Goal: Task Accomplishment & Management: Manage account settings

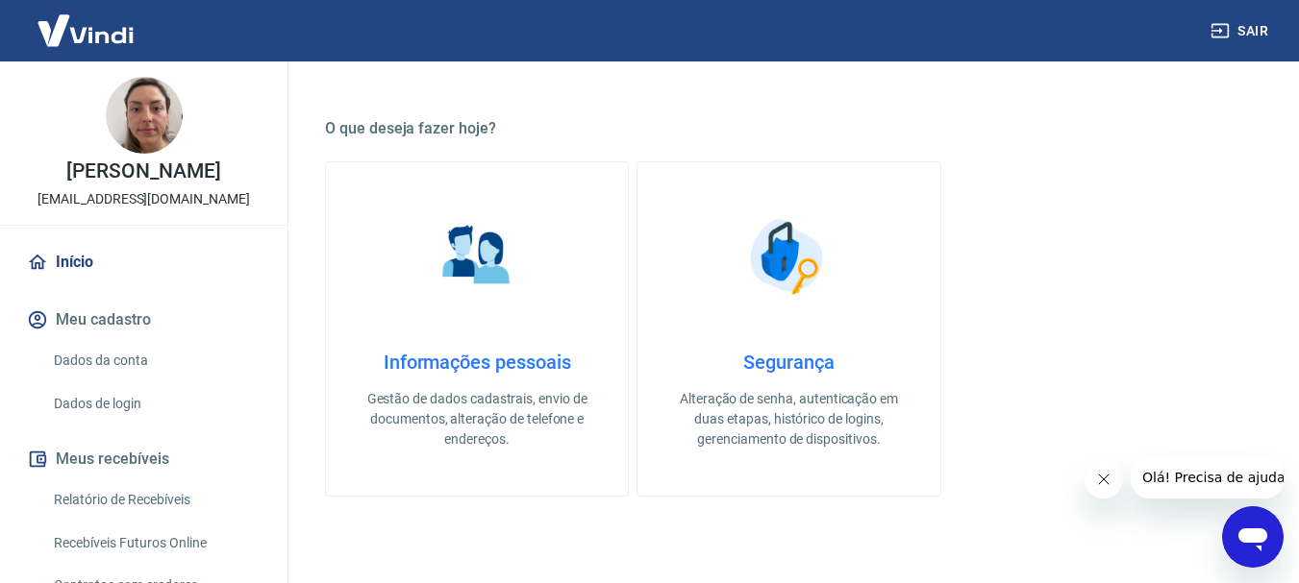
scroll to position [520, 0]
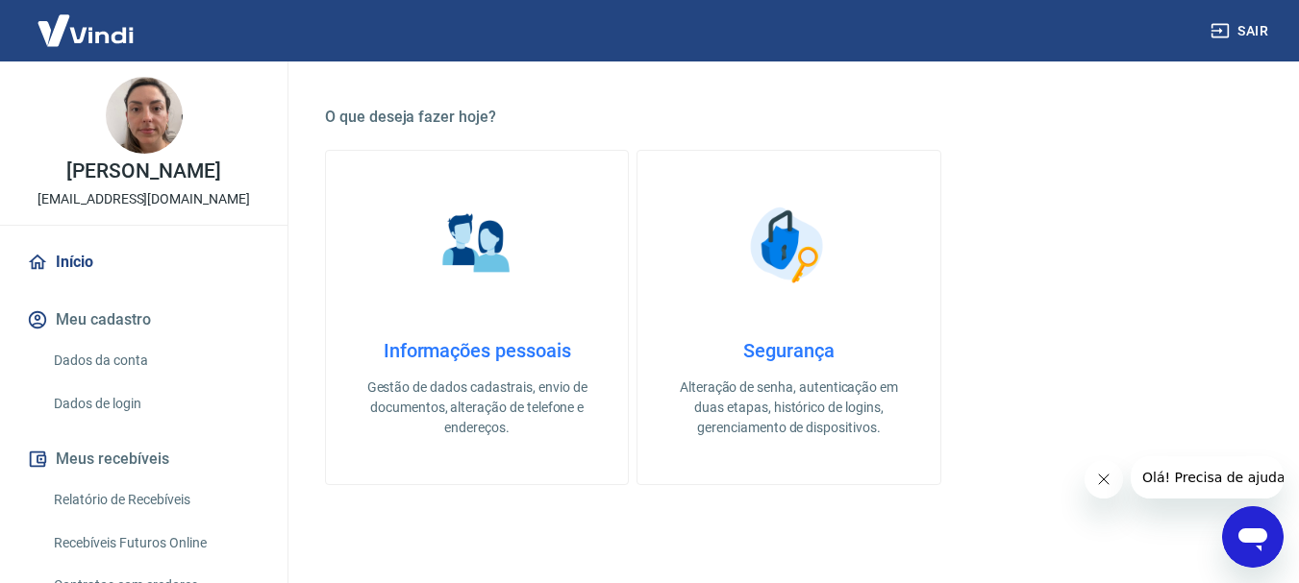
click at [483, 311] on link "Informações pessoais Gestão de dados cadastrais, envio de documentos, alteração…" at bounding box center [477, 317] width 304 height 335
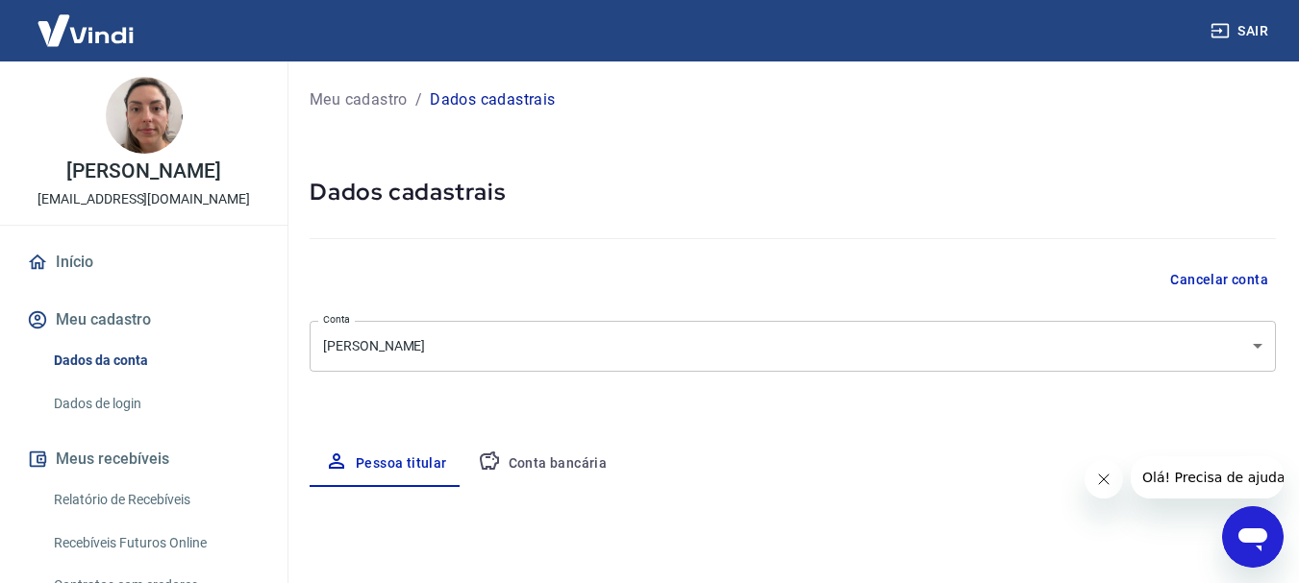
select select "SP"
click at [93, 263] on link "Início" at bounding box center [143, 262] width 241 height 42
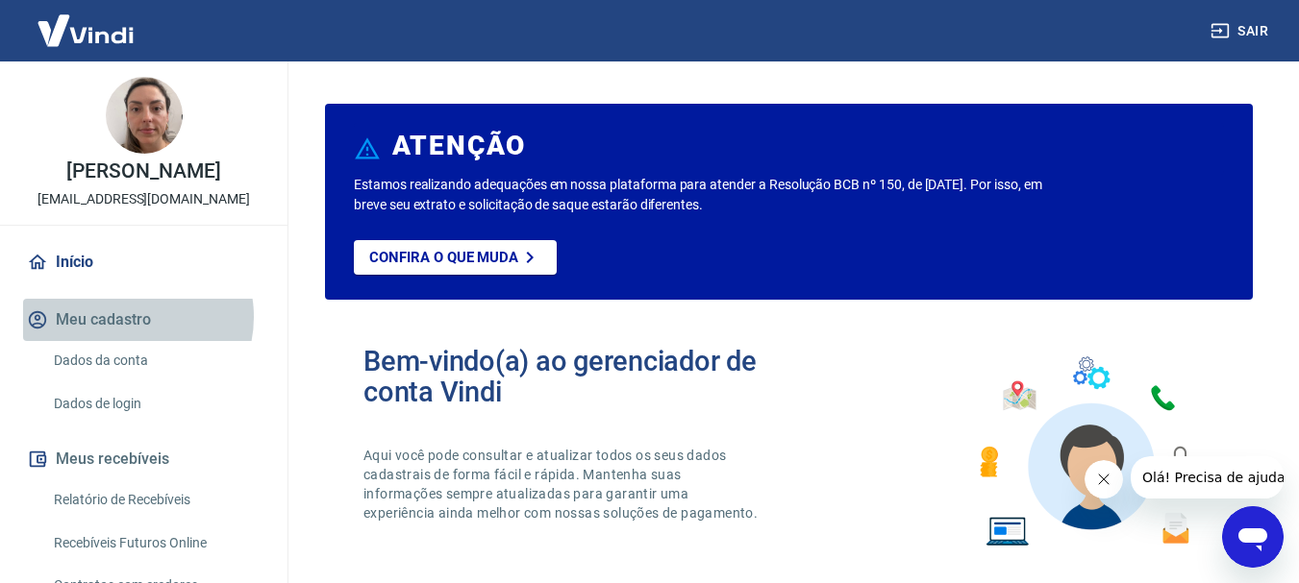
click at [129, 317] on button "Meu cadastro" at bounding box center [143, 320] width 241 height 42
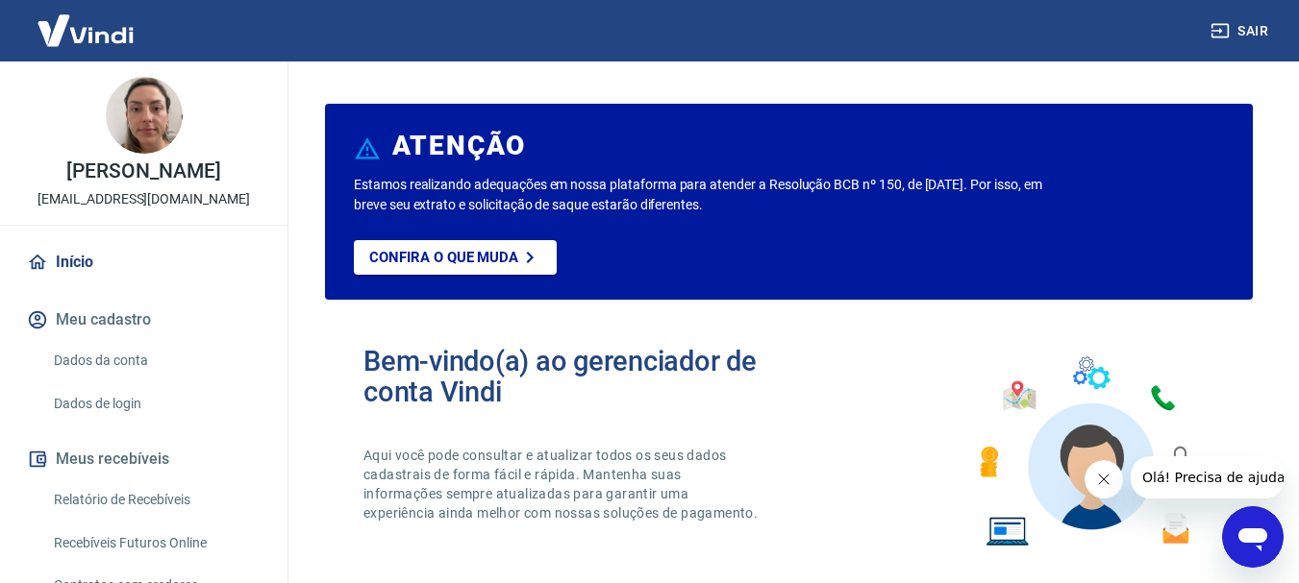
click at [134, 351] on link "Dados da conta" at bounding box center [155, 360] width 218 height 39
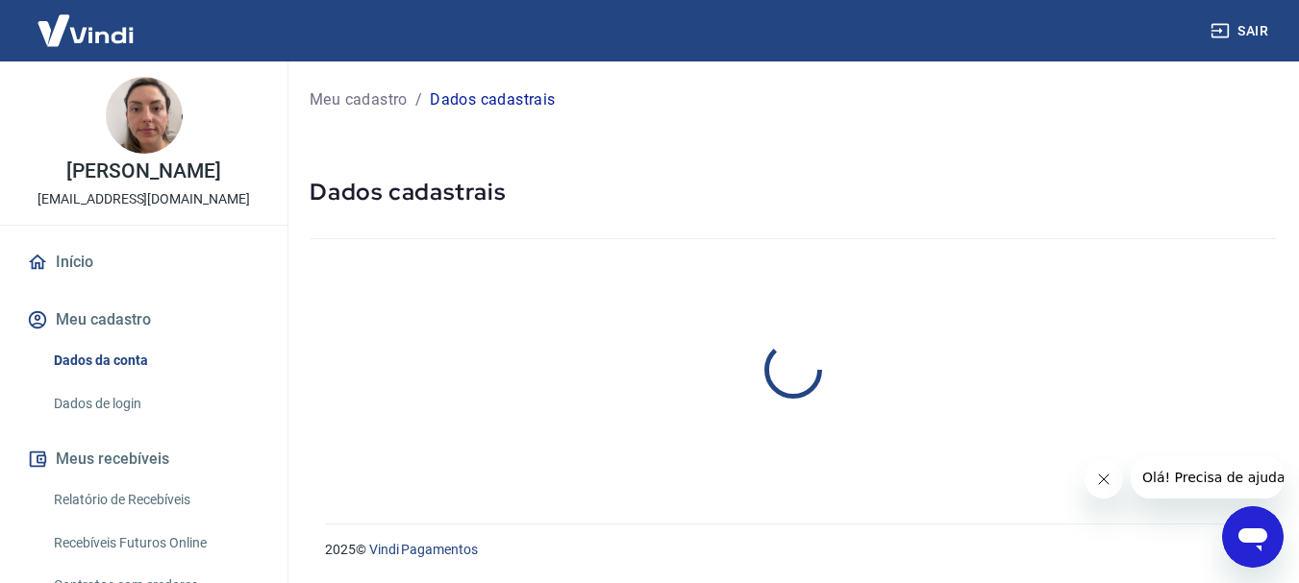
select select "SP"
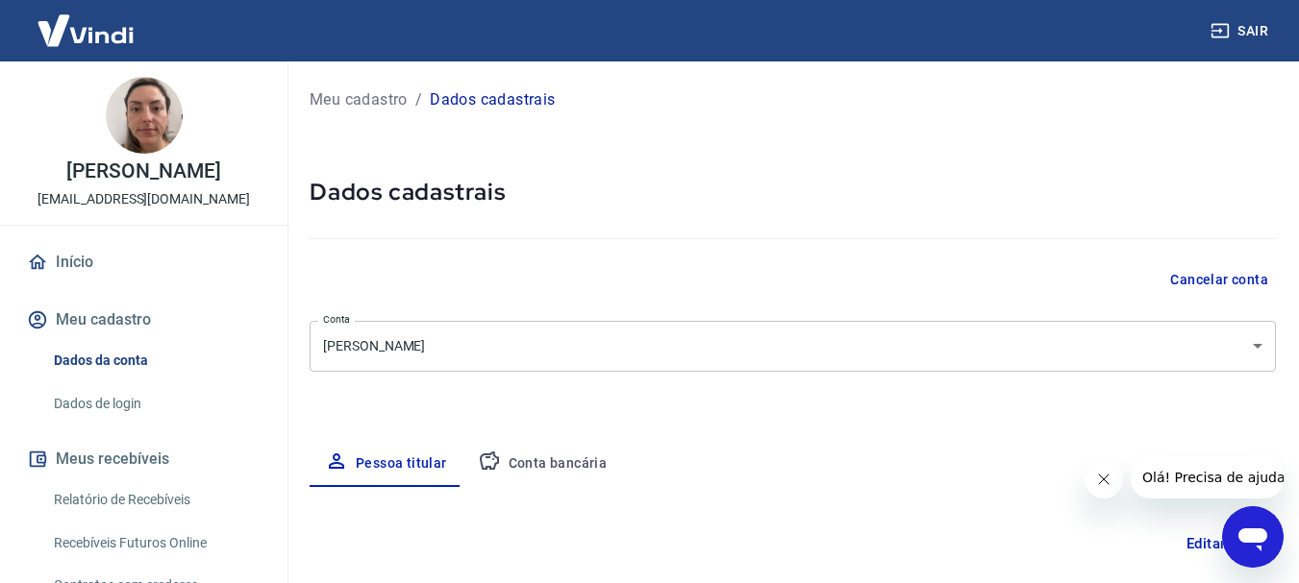
click at [128, 405] on link "Dados de login" at bounding box center [155, 403] width 218 height 39
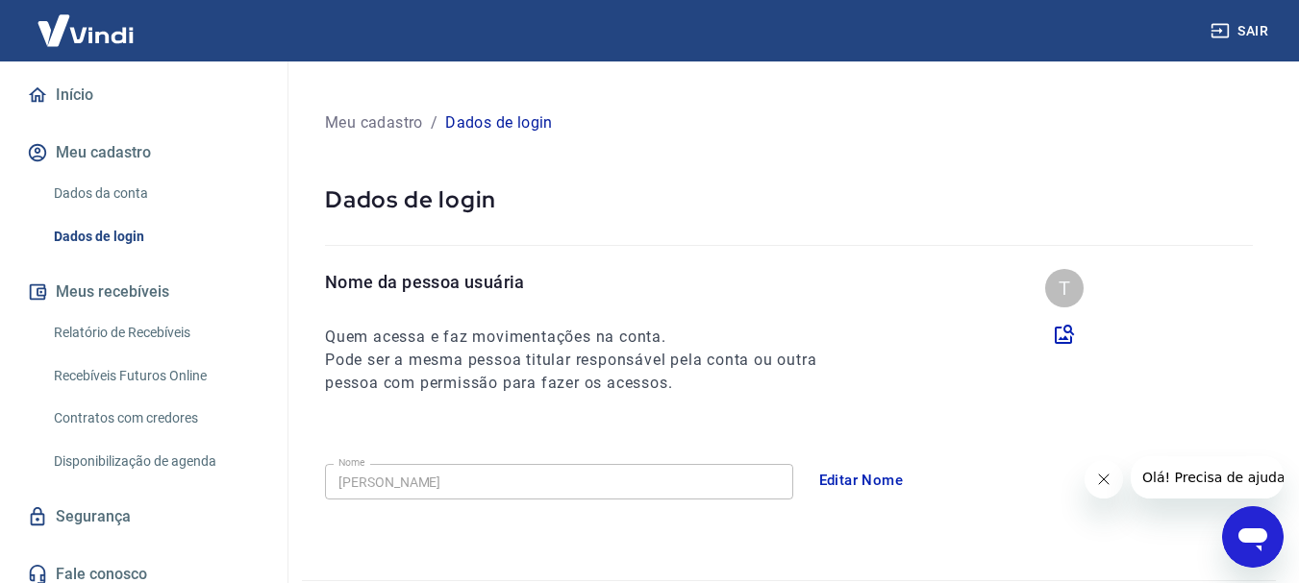
scroll to position [180, 0]
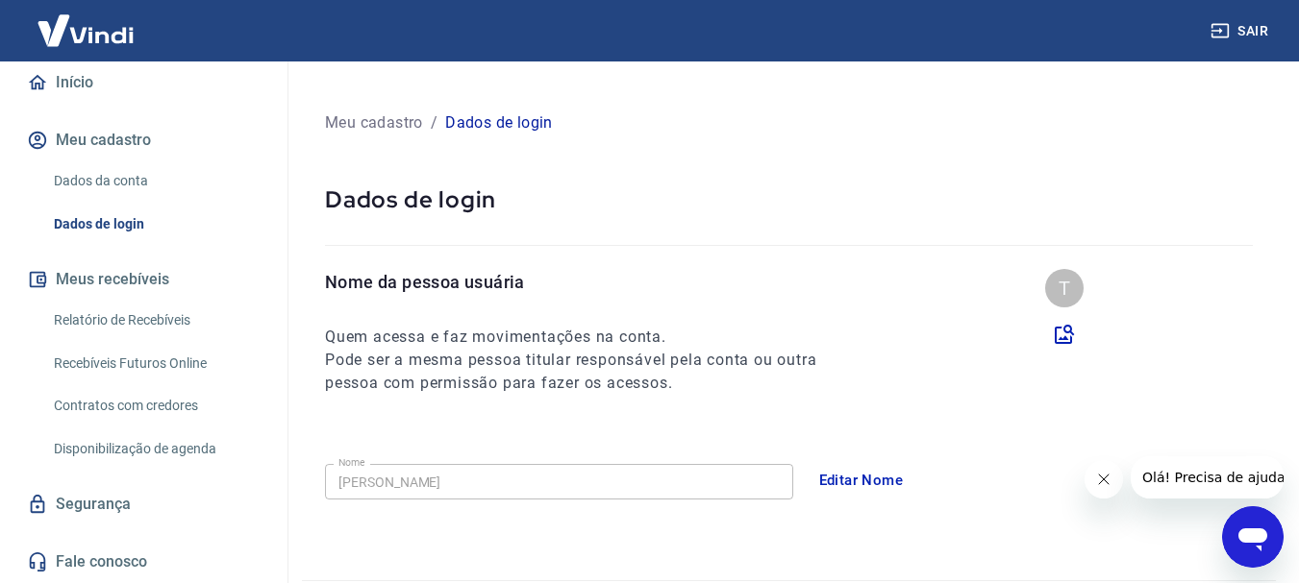
click at [134, 173] on link "Dados da conta" at bounding box center [155, 180] width 218 height 39
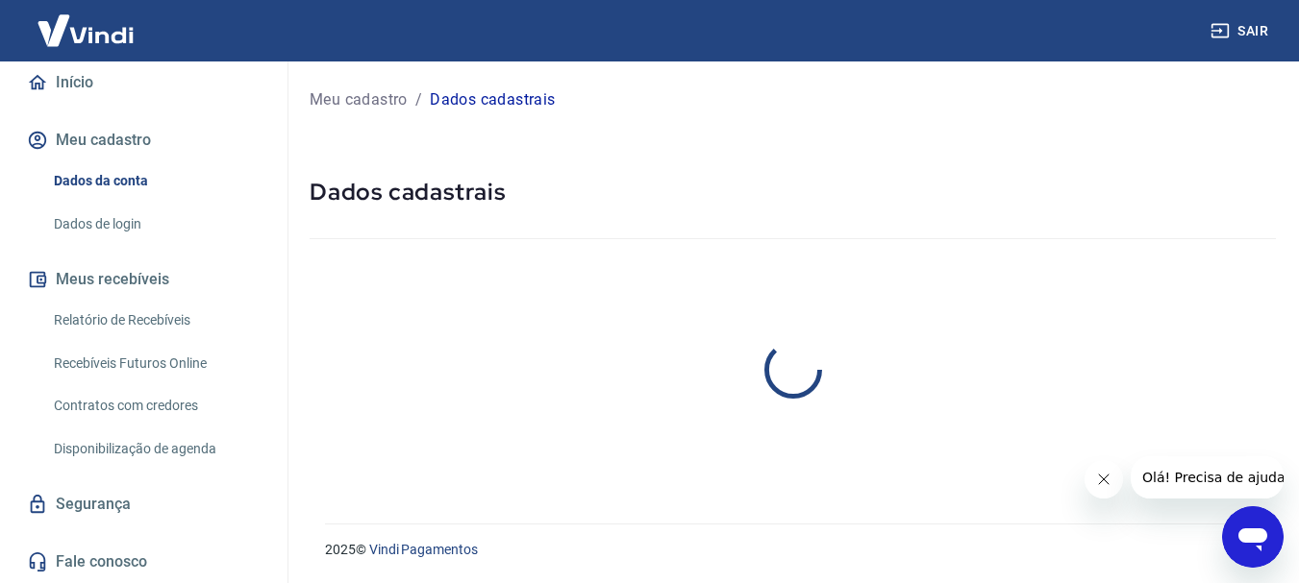
select select "SP"
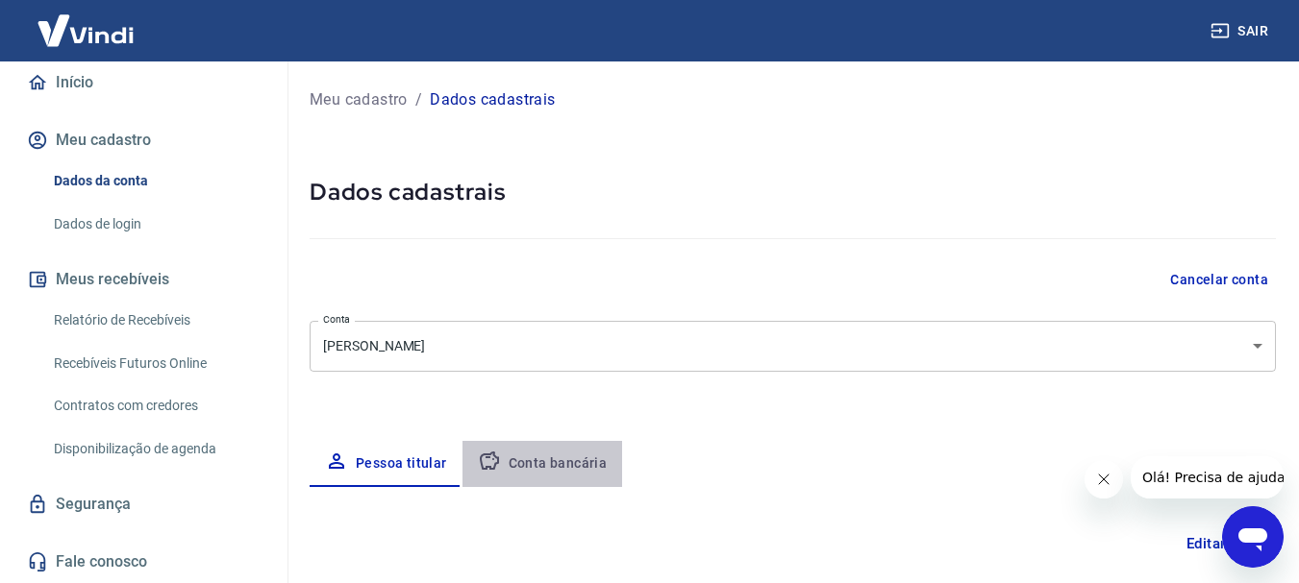
click at [550, 459] on button "Conta bancária" at bounding box center [542, 464] width 161 height 46
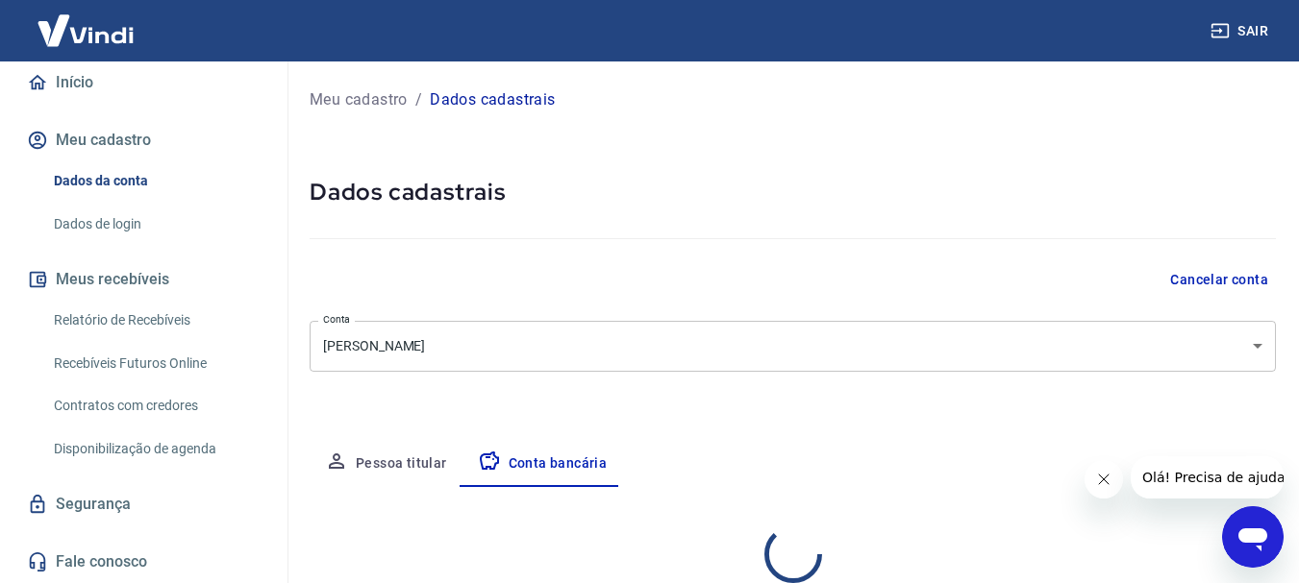
select select "1"
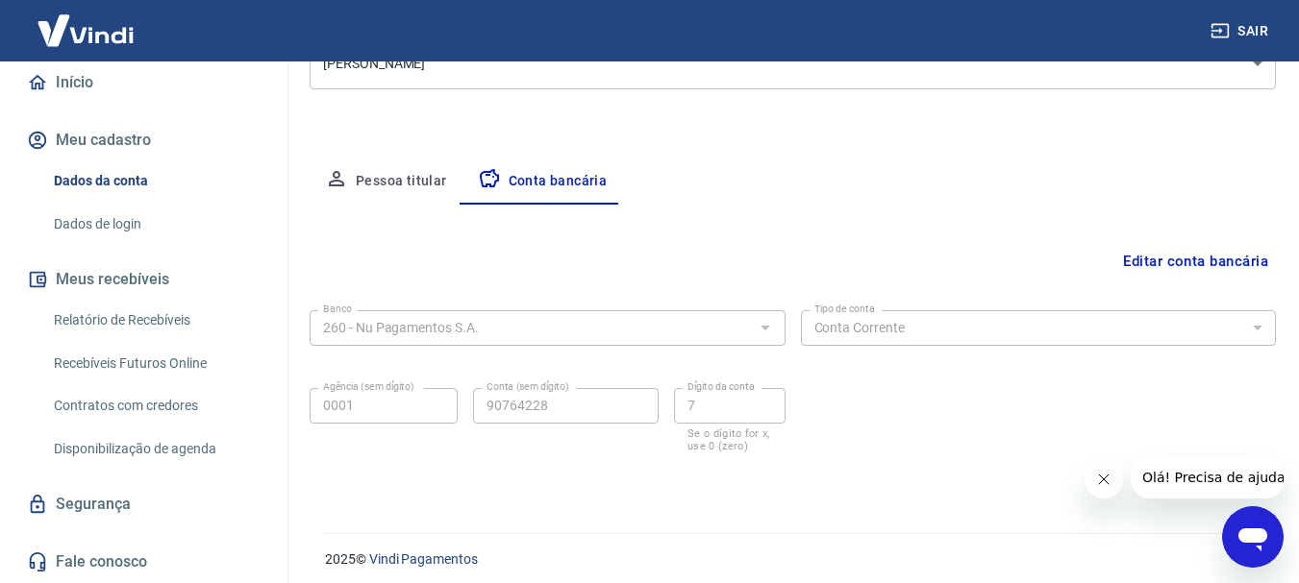
scroll to position [288, 0]
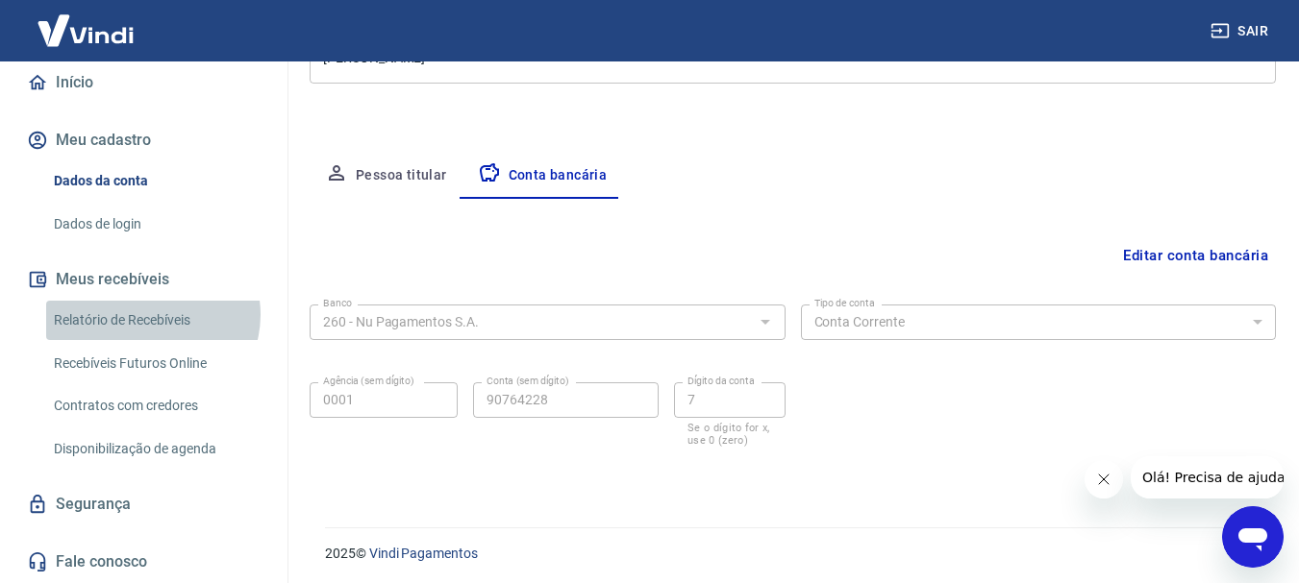
click at [151, 314] on link "Relatório de Recebíveis" at bounding box center [155, 320] width 218 height 39
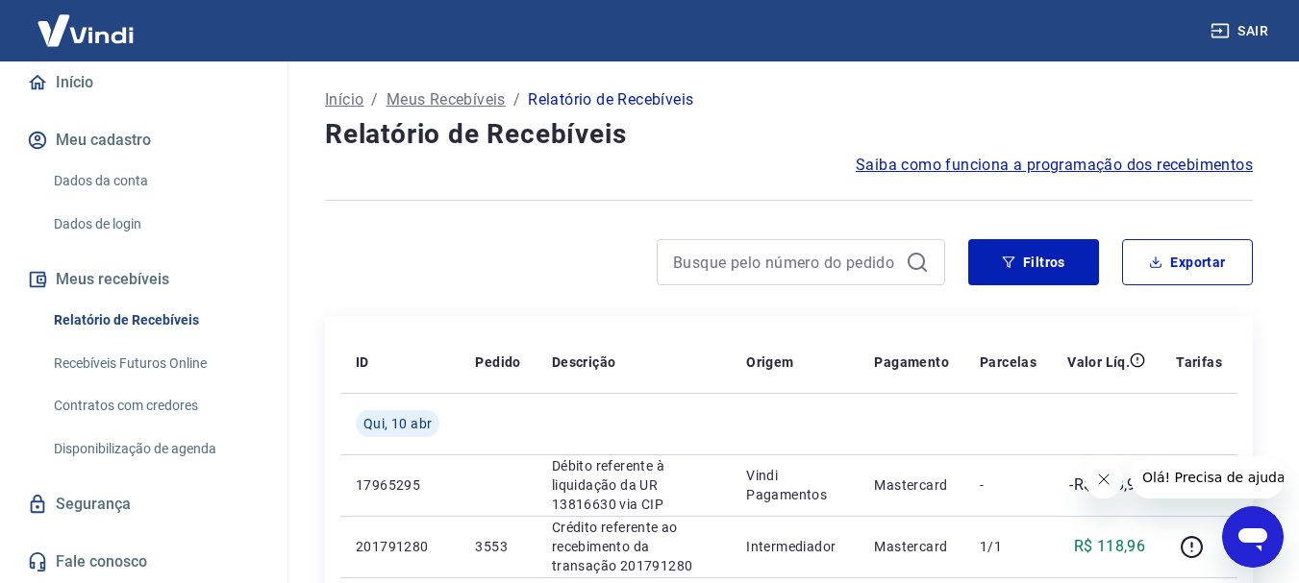
click at [162, 363] on link "Recebíveis Futuros Online" at bounding box center [155, 363] width 218 height 39
click at [1263, 30] on button "Sair" at bounding box center [1240, 31] width 69 height 36
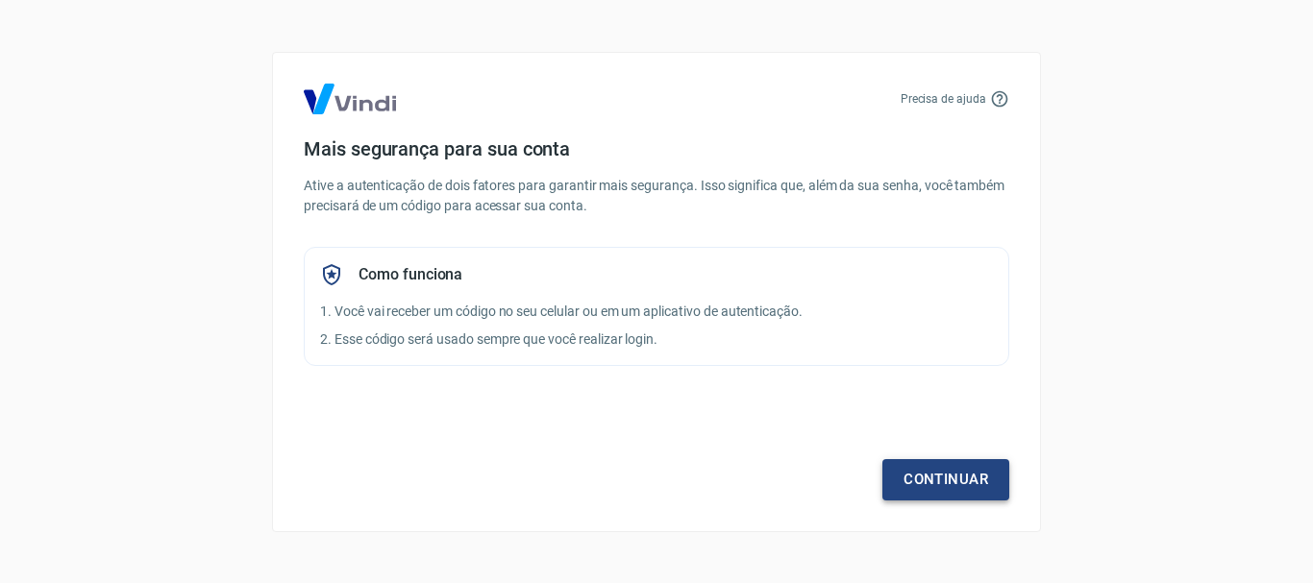
click at [910, 482] on link "Continuar" at bounding box center [945, 479] width 127 height 40
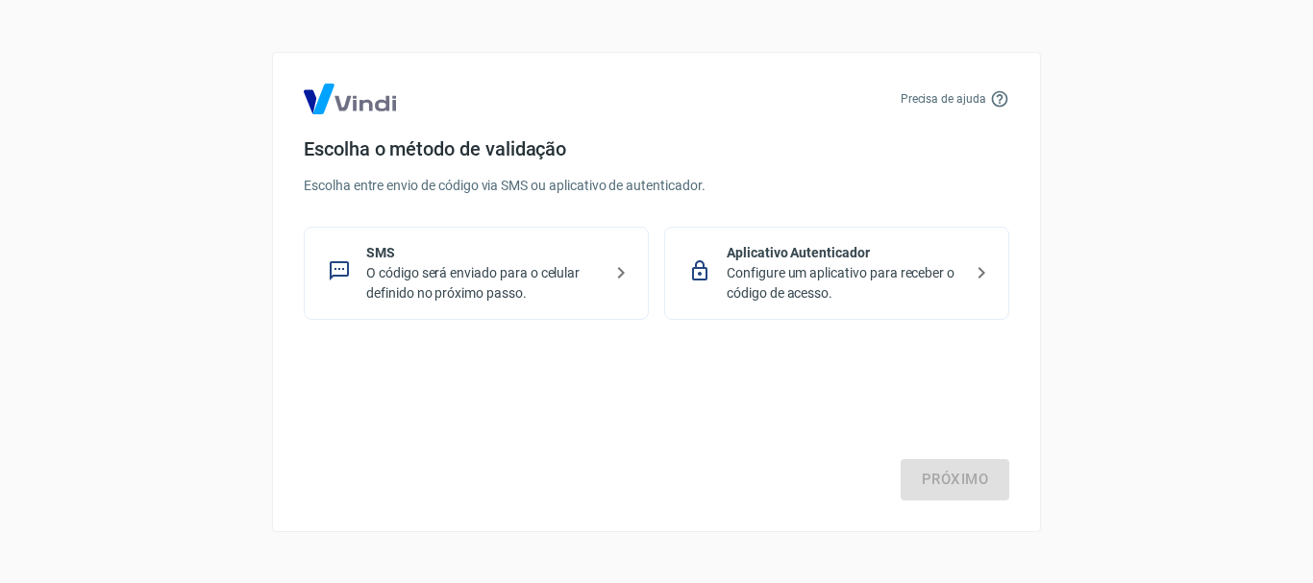
click at [830, 274] on p "Configure um aplicativo para receber o código de acesso." at bounding box center [845, 283] width 236 height 40
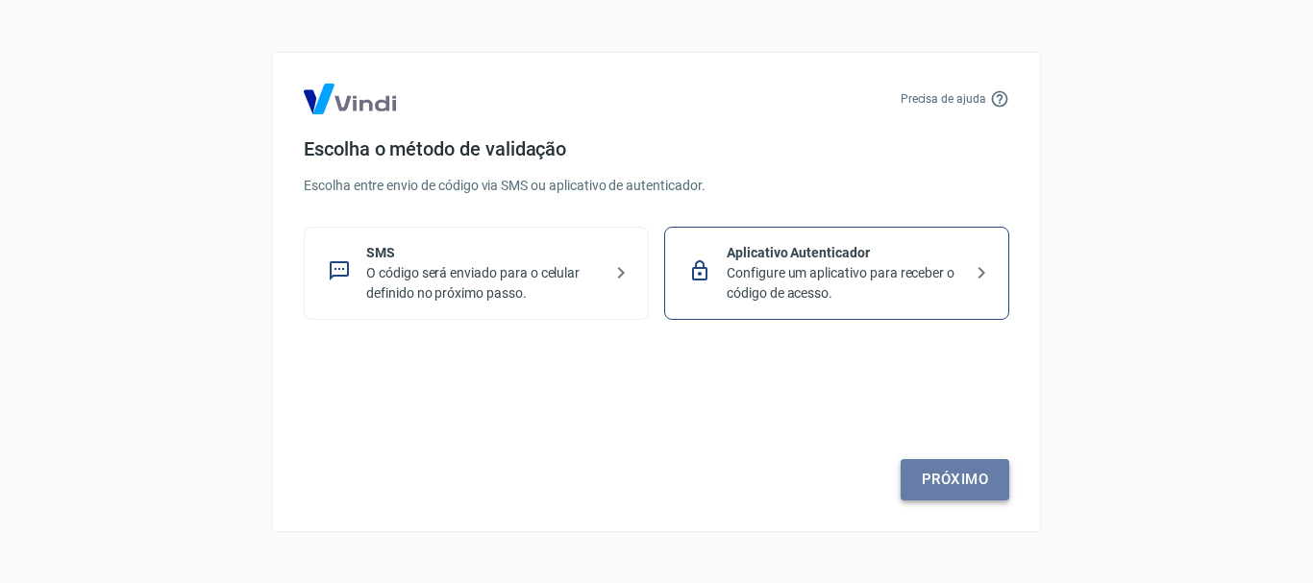
click at [935, 467] on link "Próximo" at bounding box center [955, 479] width 109 height 40
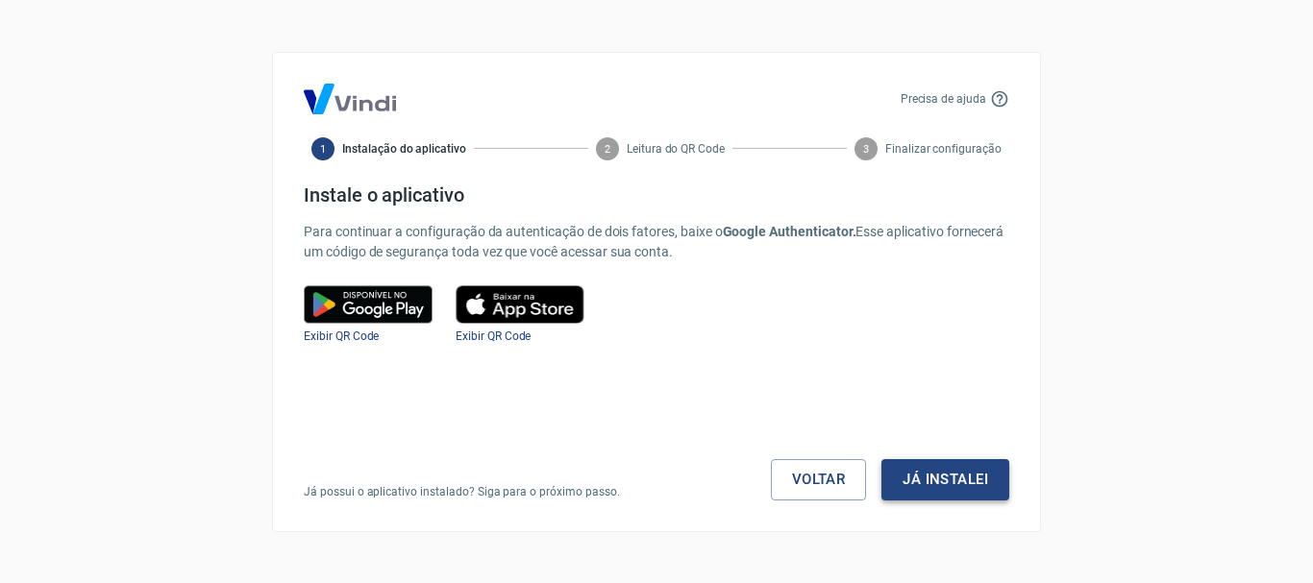
click at [925, 476] on button "Já instalei" at bounding box center [945, 479] width 128 height 40
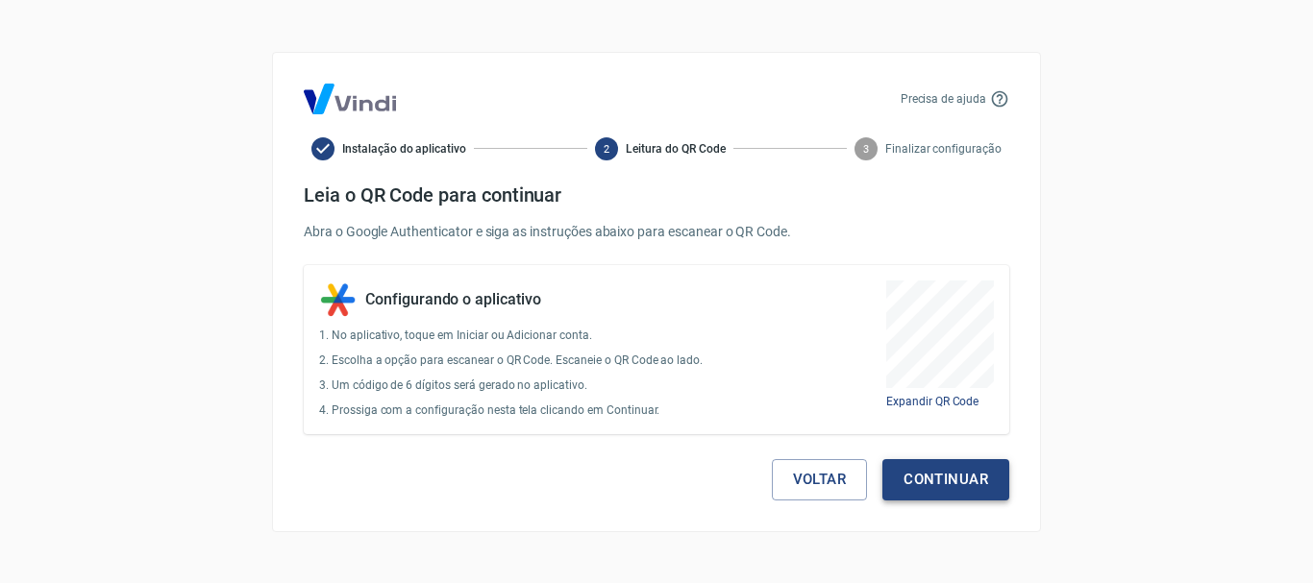
click at [944, 468] on button "Continuar" at bounding box center [945, 479] width 127 height 40
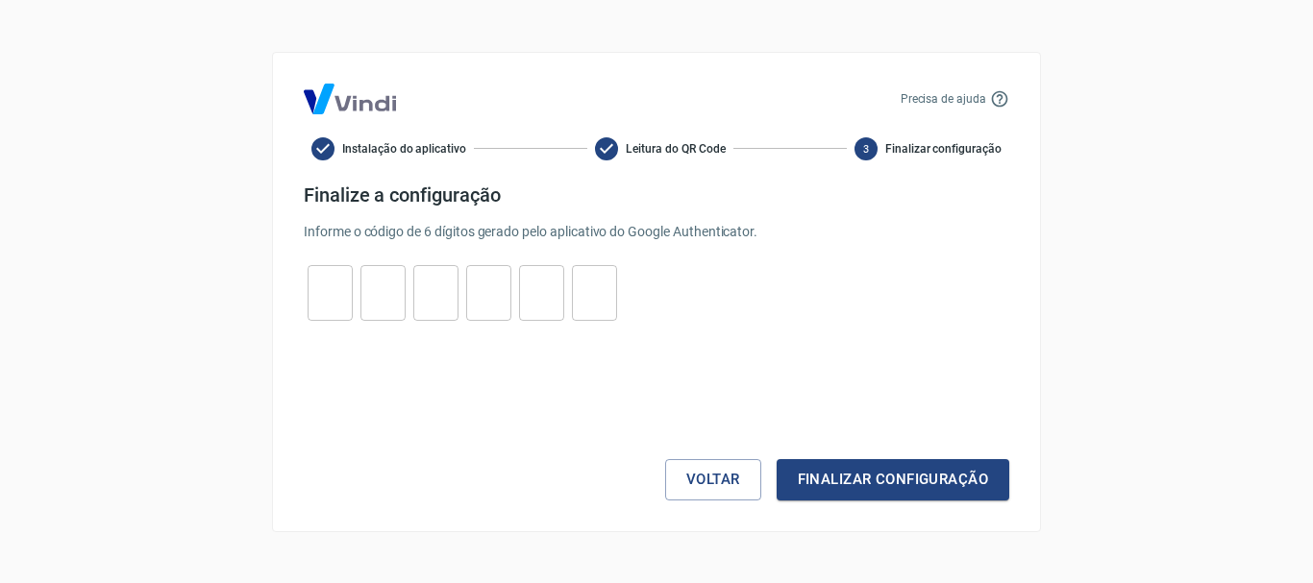
click at [317, 306] on input "tel" at bounding box center [330, 292] width 45 height 41
type input "5"
type input "6"
type input "3"
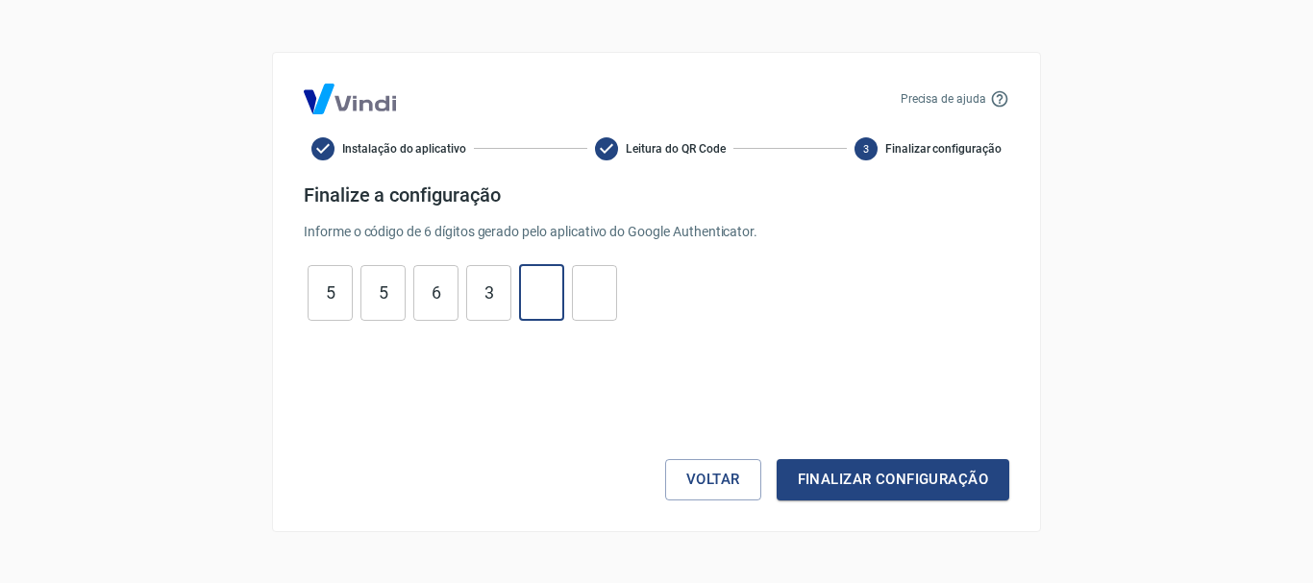
type input "5"
type input "6"
type input "4"
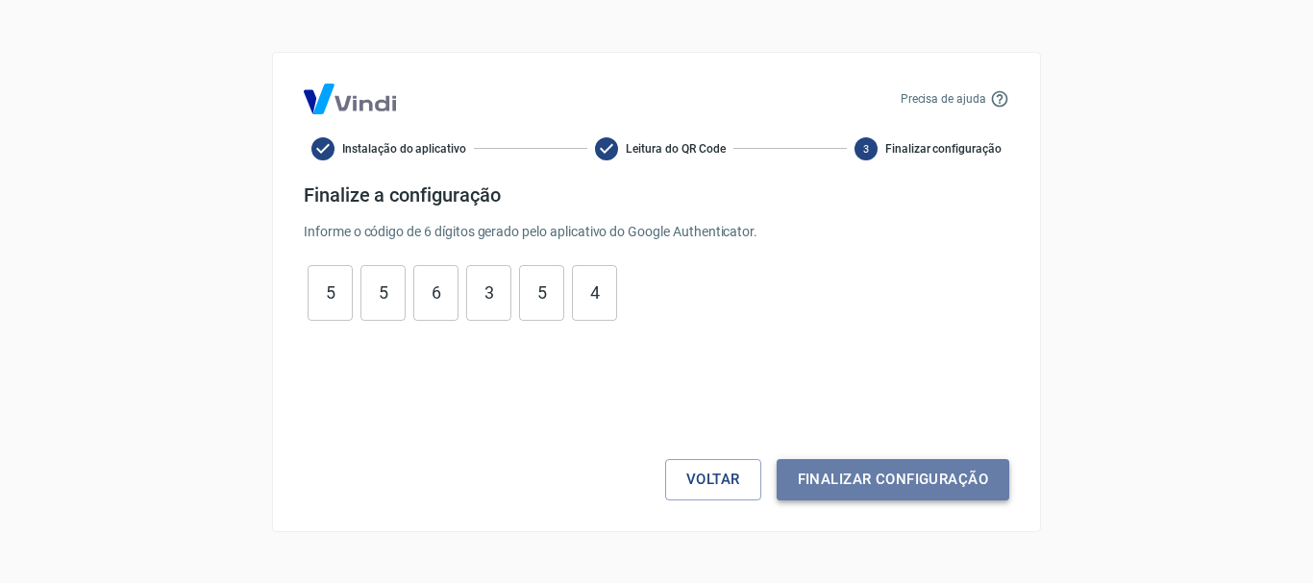
click at [897, 483] on button "Finalizar configuração" at bounding box center [893, 479] width 233 height 40
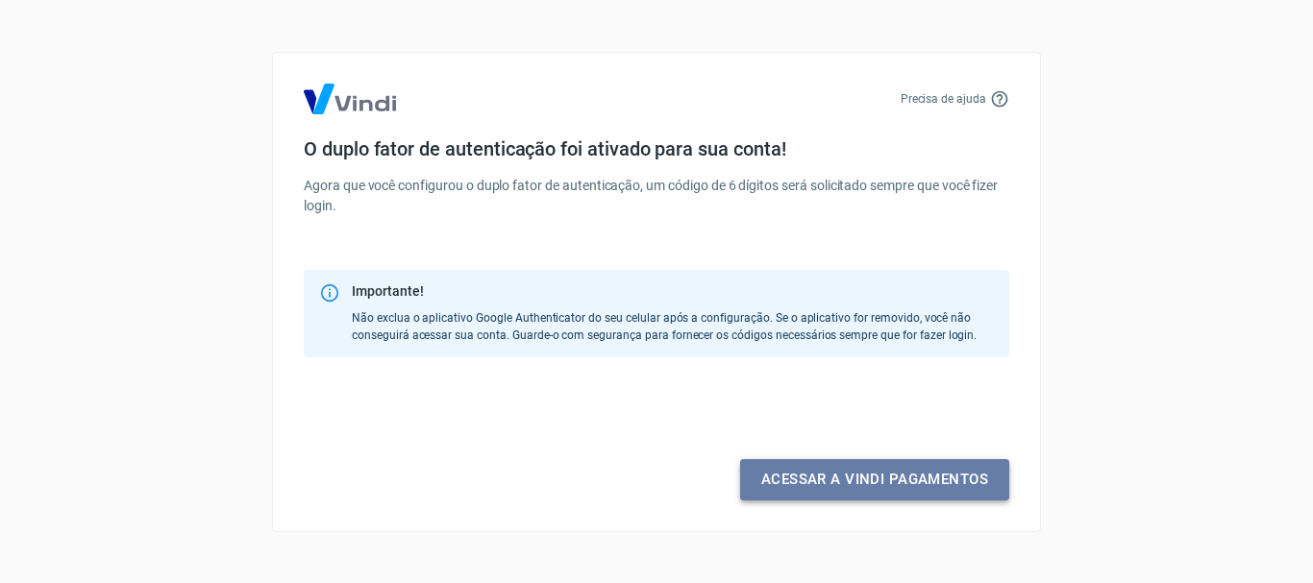
click at [897, 483] on link "Acessar a Vindi pagamentos" at bounding box center [874, 479] width 269 height 40
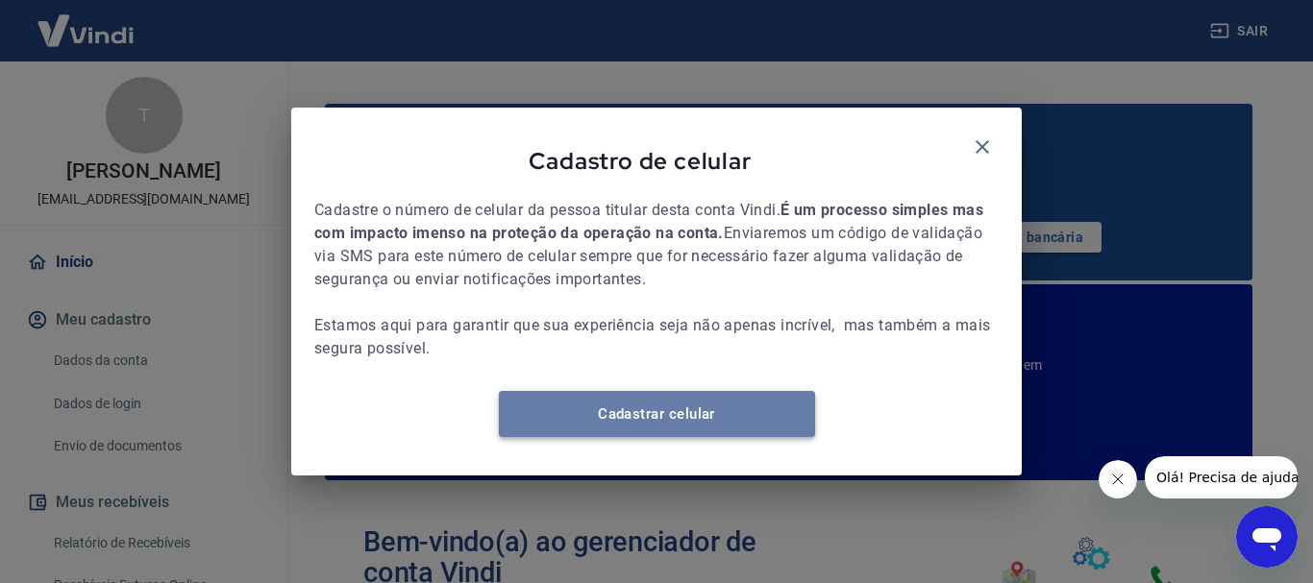
click at [732, 424] on link "Cadastrar celular" at bounding box center [657, 414] width 316 height 46
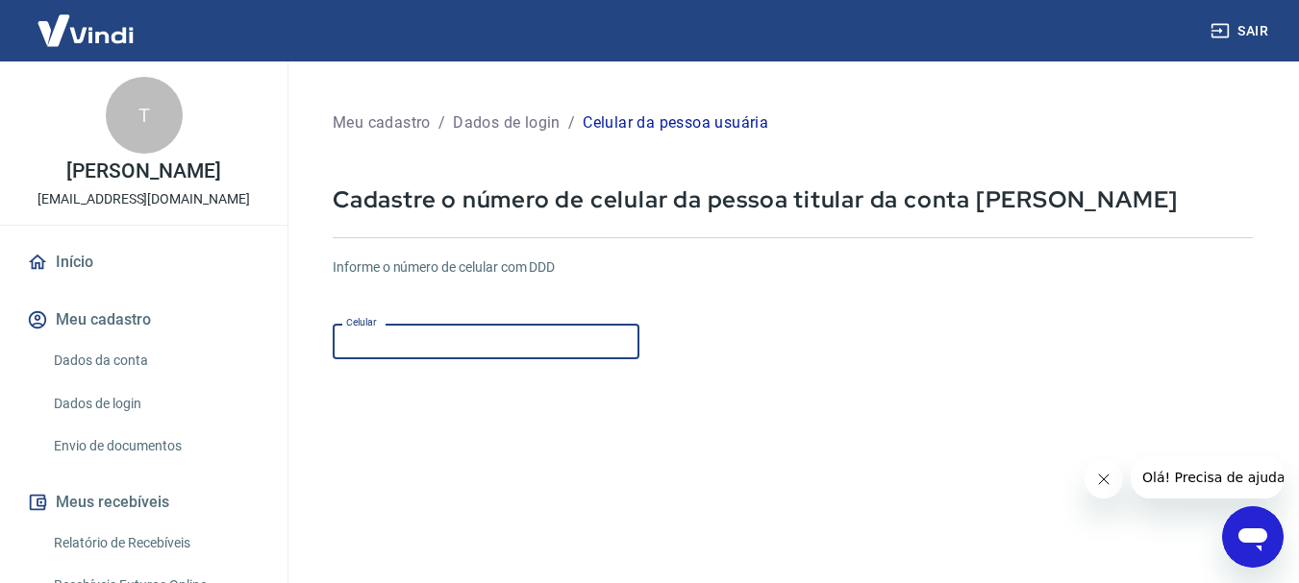
click at [533, 336] on input "Celular" at bounding box center [486, 342] width 307 height 36
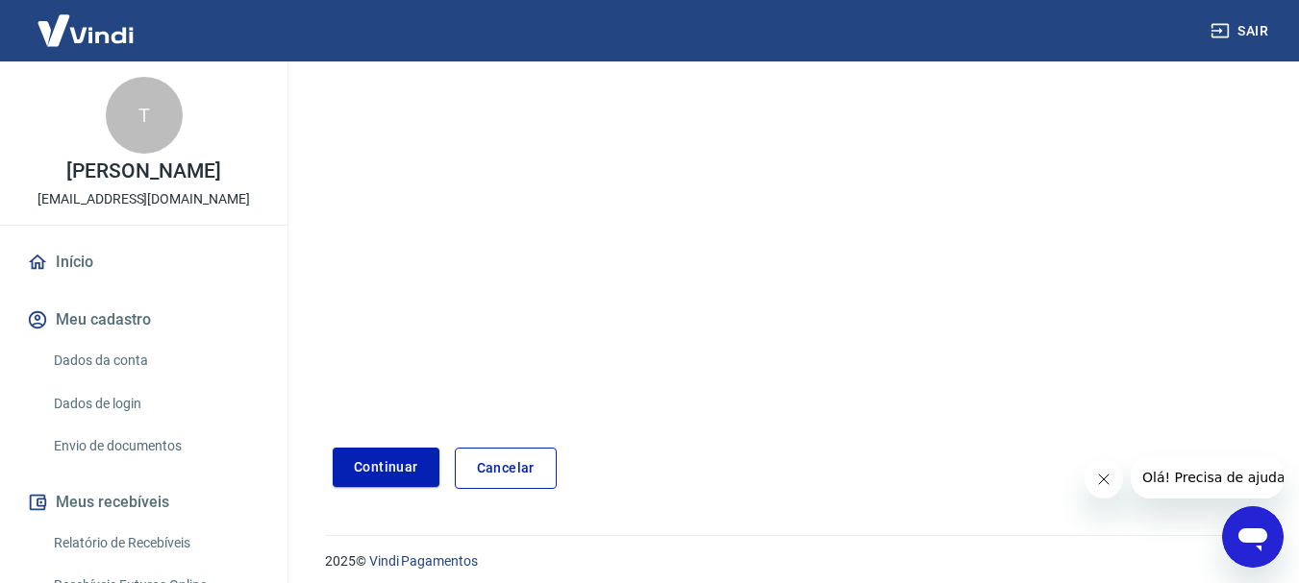
scroll to position [327, 0]
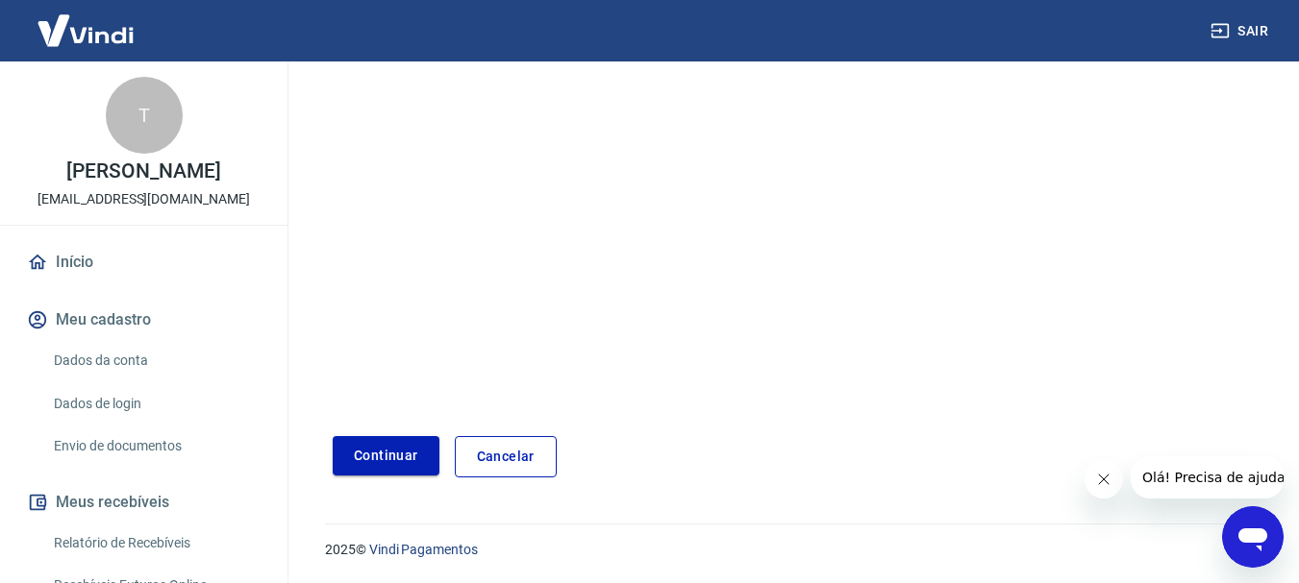
type input "(11) 99498-6596"
click at [404, 448] on button "Continuar" at bounding box center [386, 455] width 107 height 39
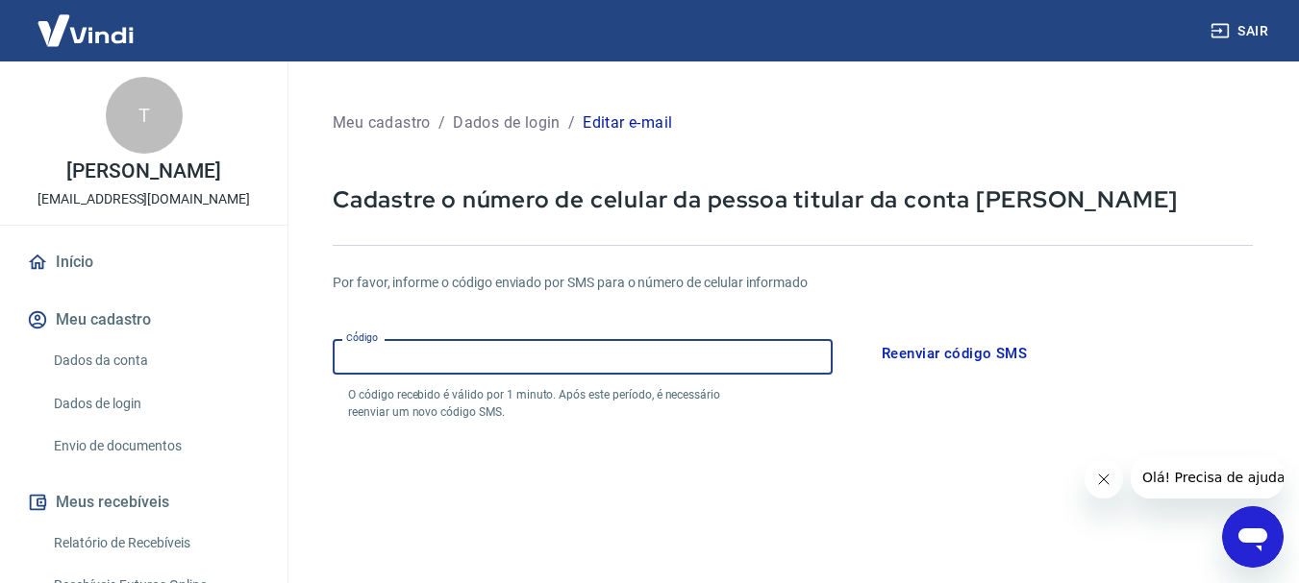
click at [596, 368] on input "Código" at bounding box center [583, 357] width 500 height 36
click at [595, 371] on input "Código" at bounding box center [583, 357] width 500 height 36
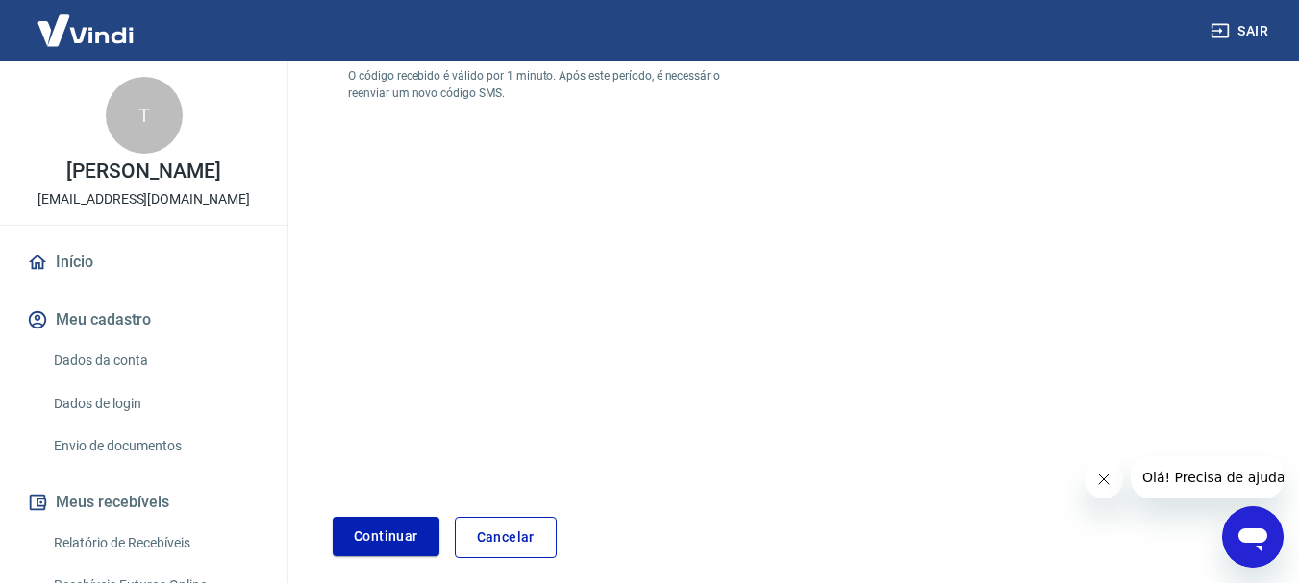
scroll to position [384, 0]
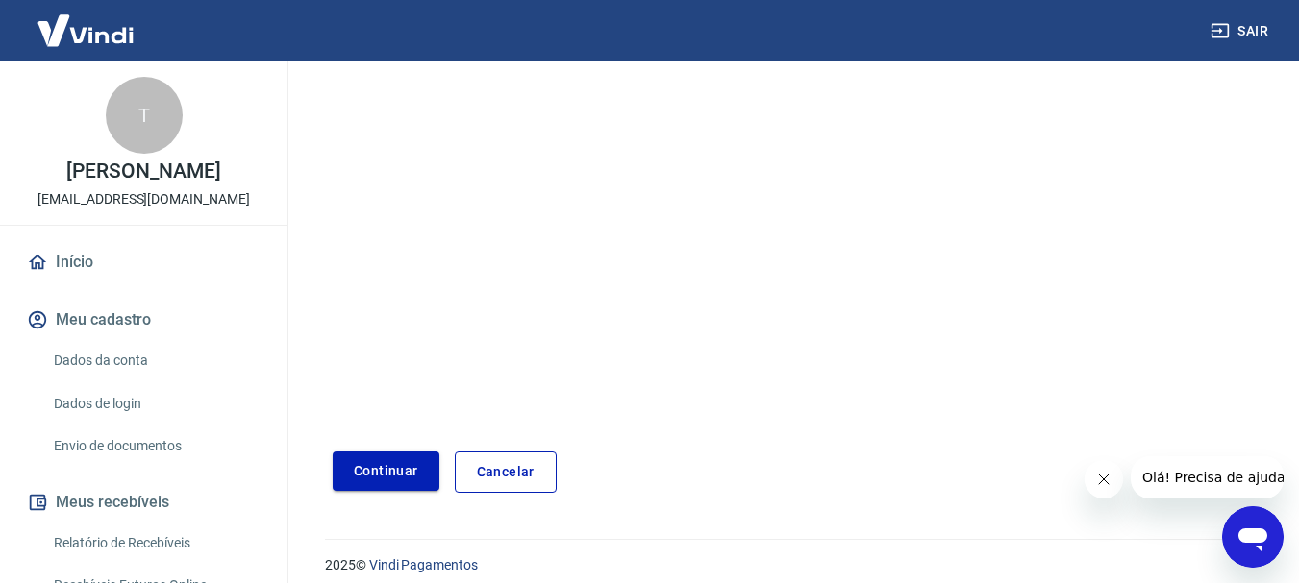
type input "329867"
click at [396, 470] on button "Continuar" at bounding box center [386, 471] width 107 height 39
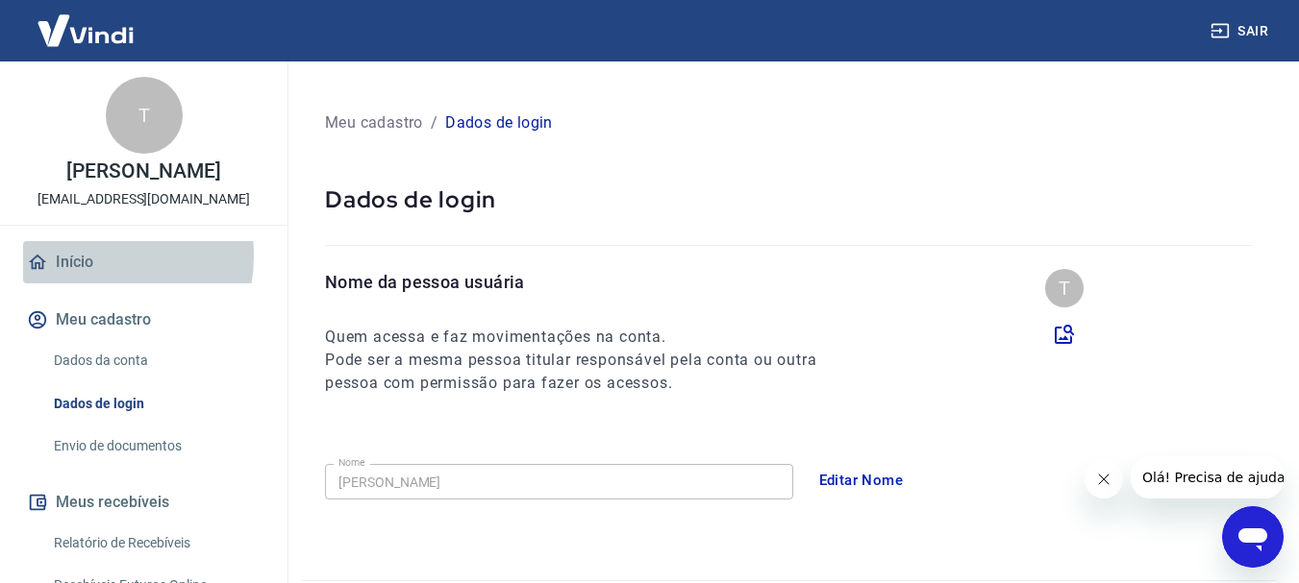
click at [82, 256] on link "Início" at bounding box center [143, 262] width 241 height 42
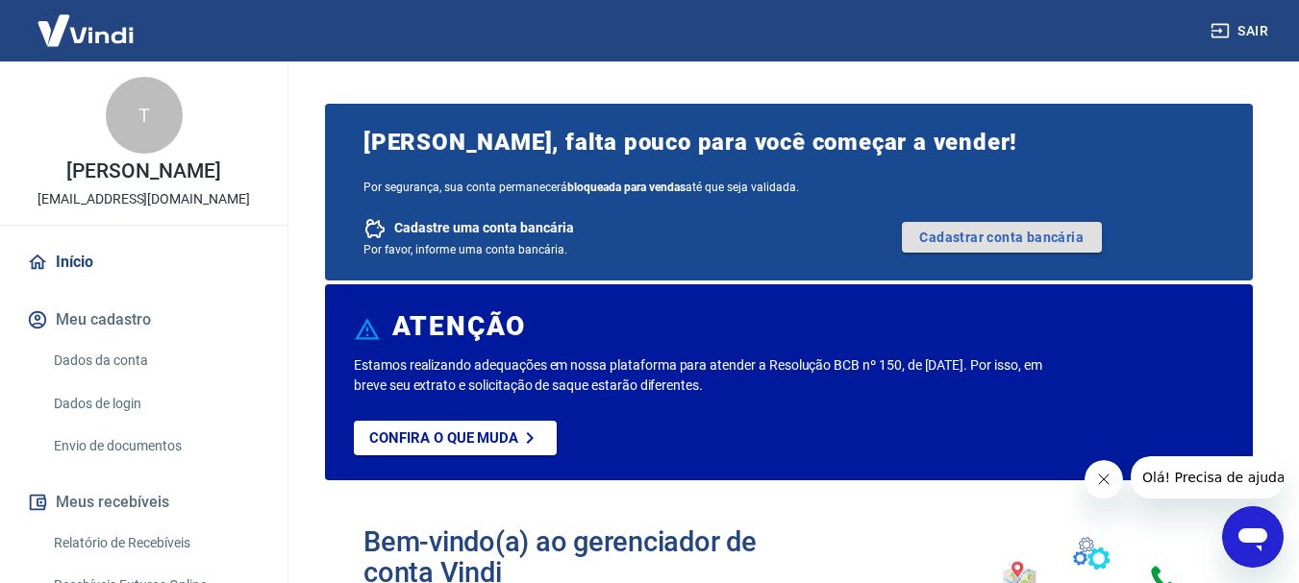
click at [944, 236] on link "Cadastrar conta bancária" at bounding box center [1002, 237] width 200 height 31
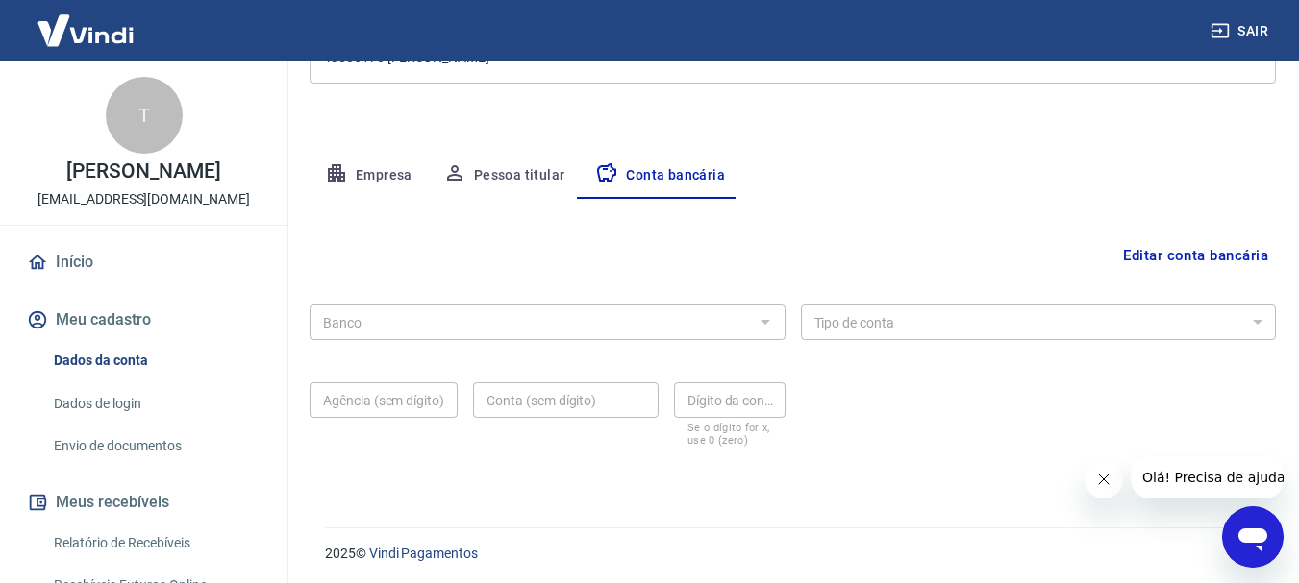
scroll to position [292, 0]
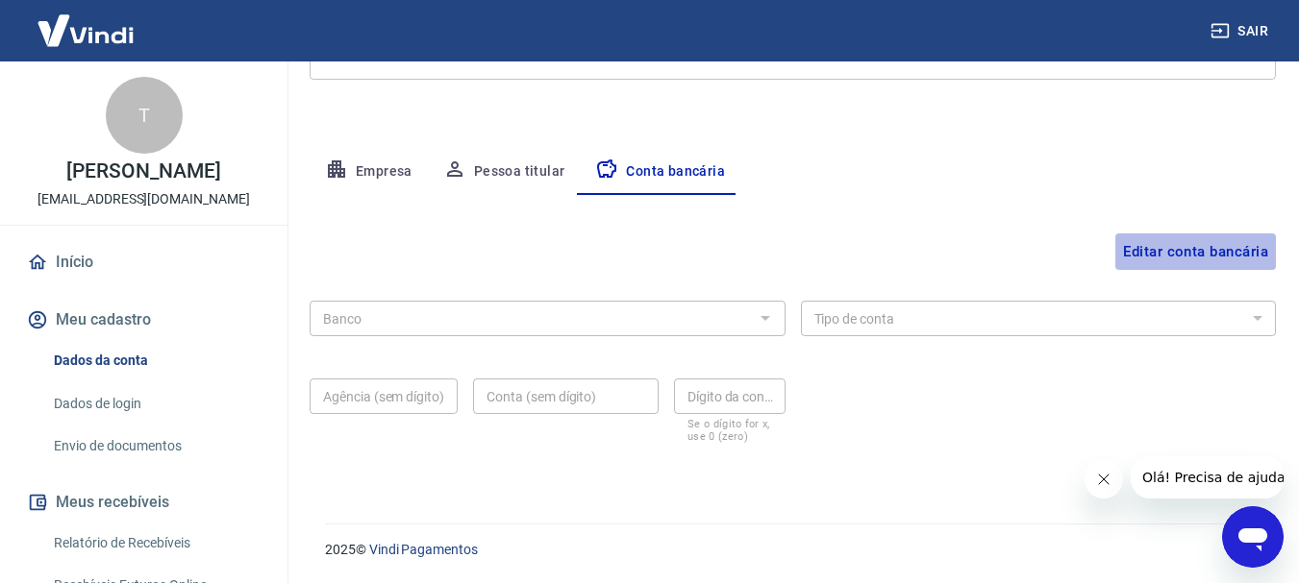
click at [1159, 244] on button "Editar conta bancária" at bounding box center [1195, 252] width 161 height 37
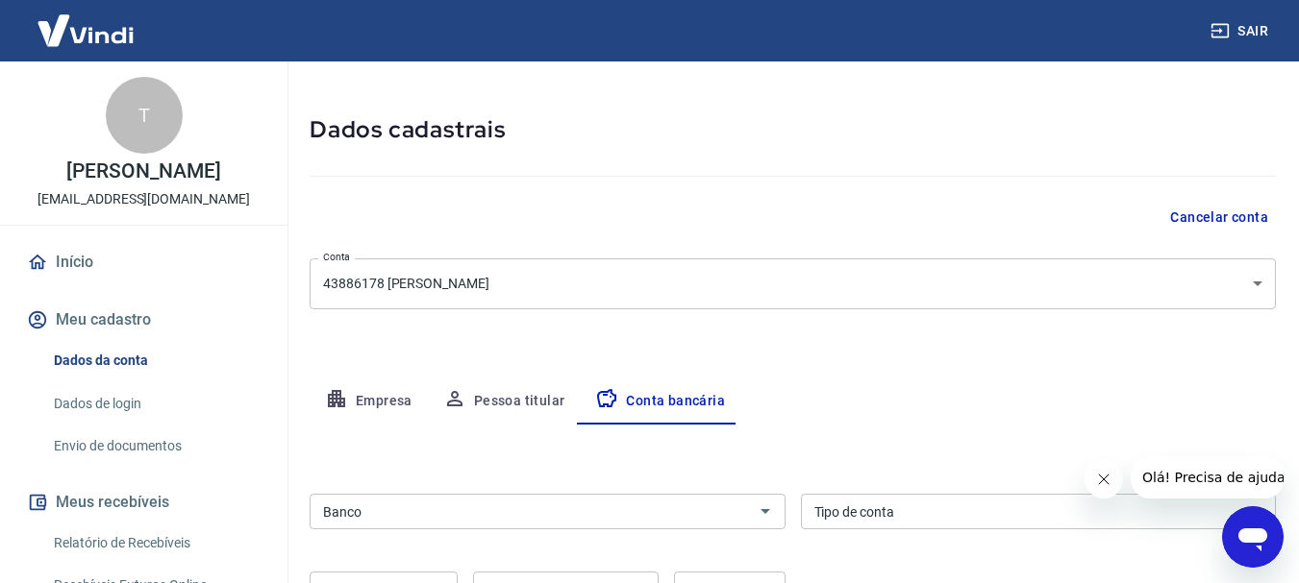
scroll to position [338, 0]
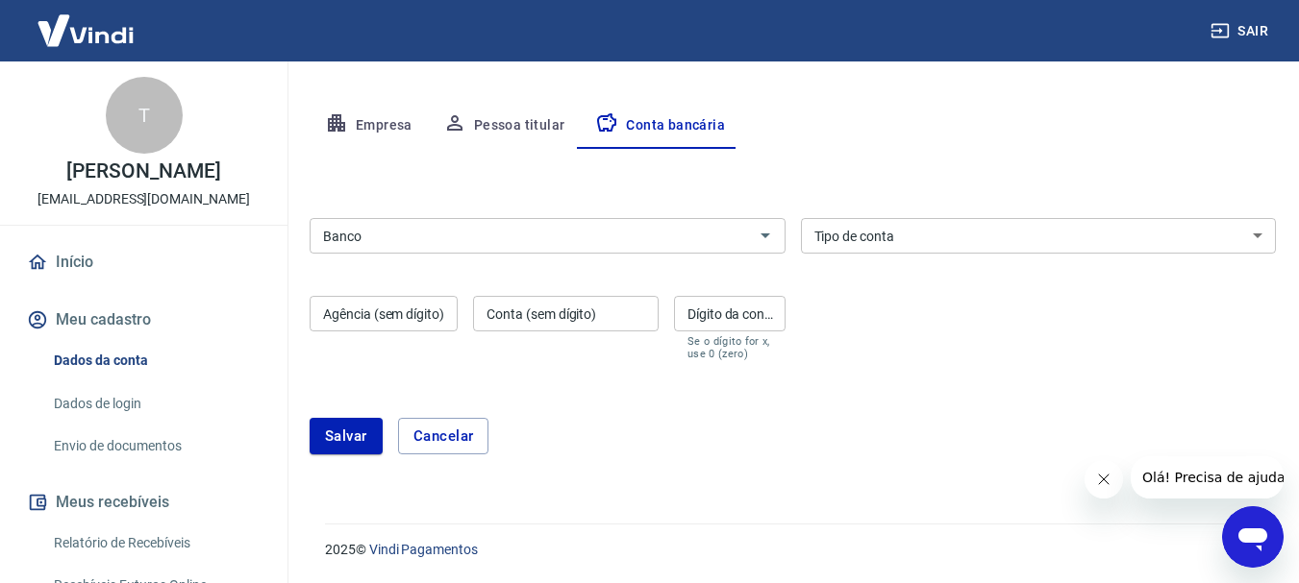
click at [429, 233] on input "Banco" at bounding box center [531, 236] width 433 height 24
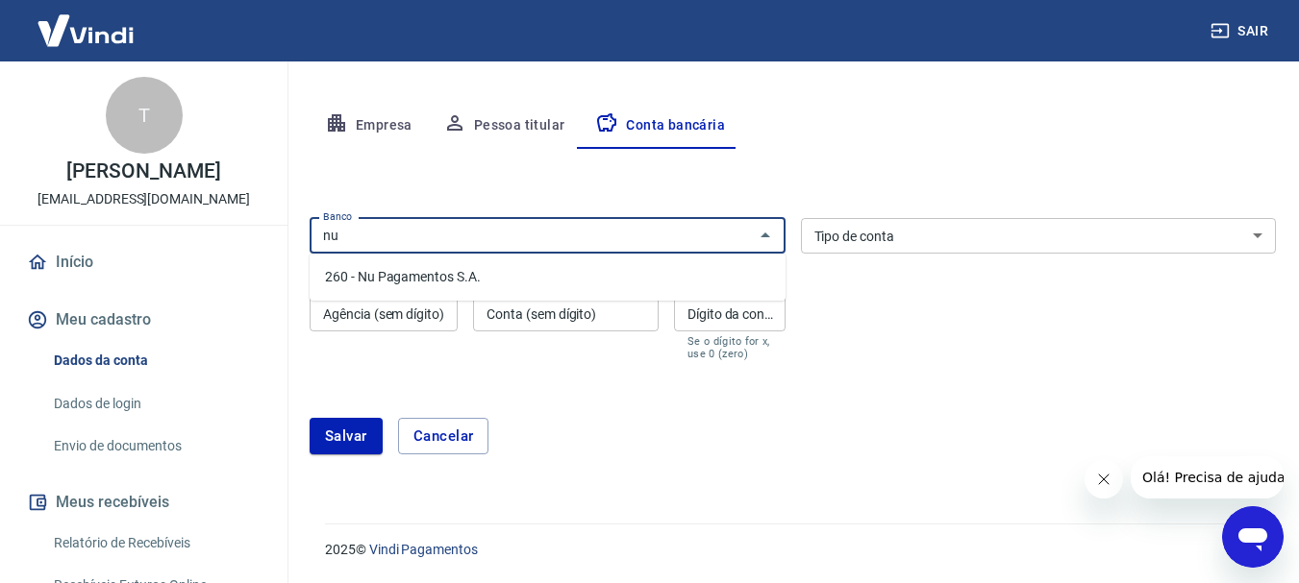
click at [443, 277] on li "260 - Nu Pagamentos S.A." at bounding box center [548, 277] width 476 height 32
type input "260 - Nu Pagamentos S.A."
click at [1004, 237] on select "Conta Corrente Conta Poupança" at bounding box center [1039, 236] width 476 height 36
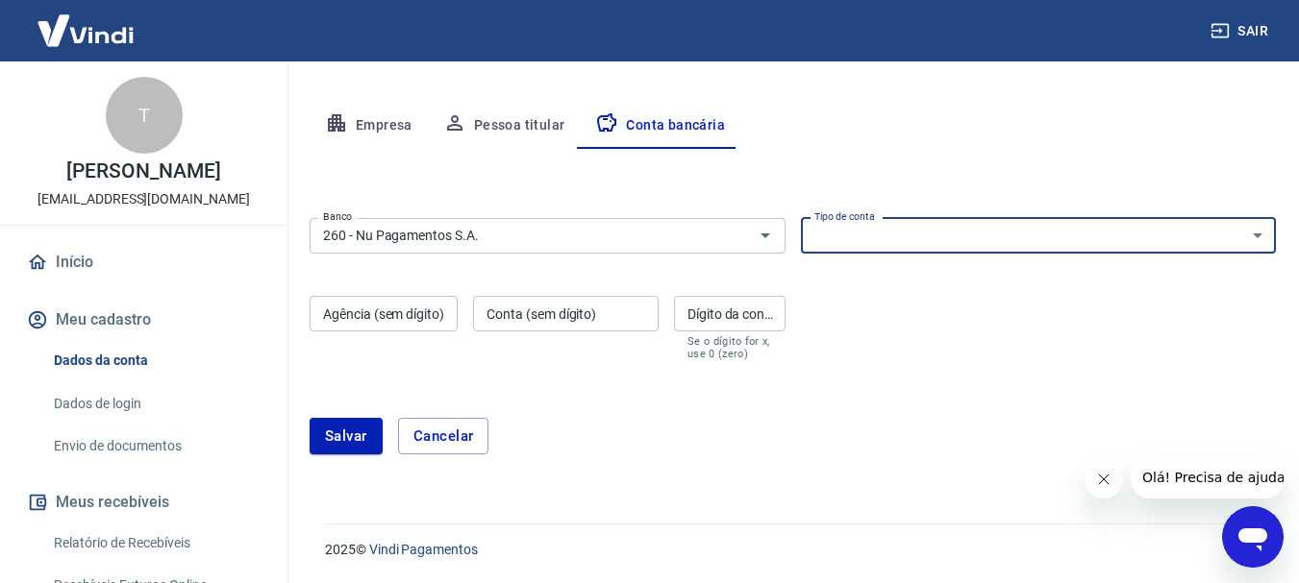
select select "1"
click at [801, 218] on select "Conta Corrente Conta Poupança" at bounding box center [1039, 236] width 476 height 36
click at [409, 311] on div "Agência (sem dígito) Agência (sem dígito)" at bounding box center [384, 328] width 148 height 64
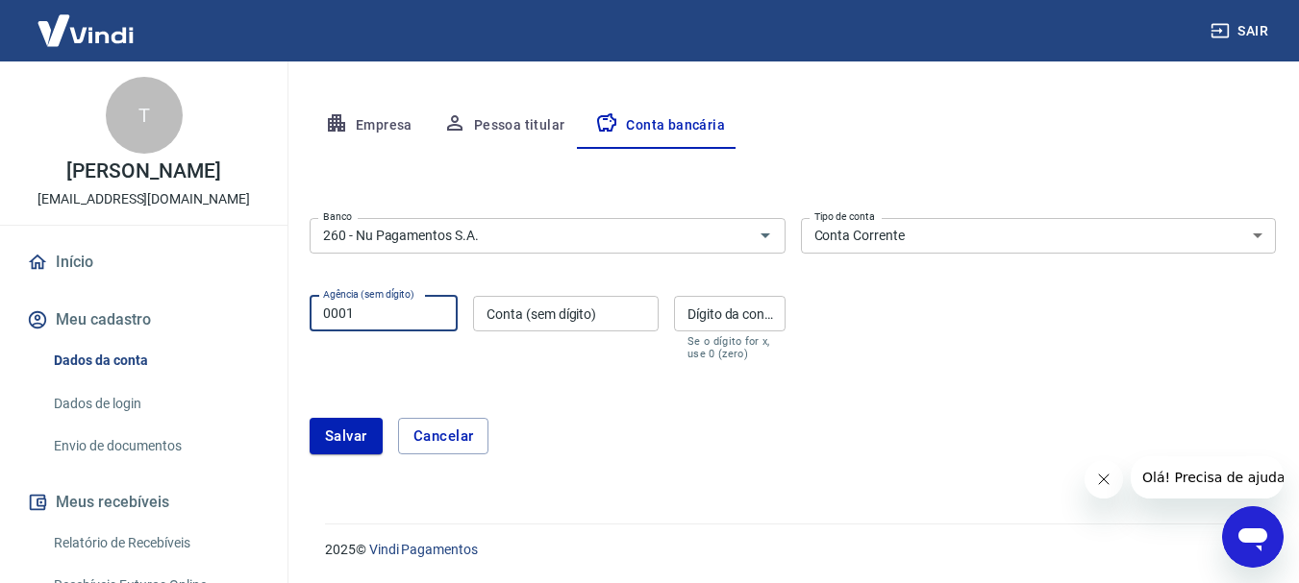
type input "0001"
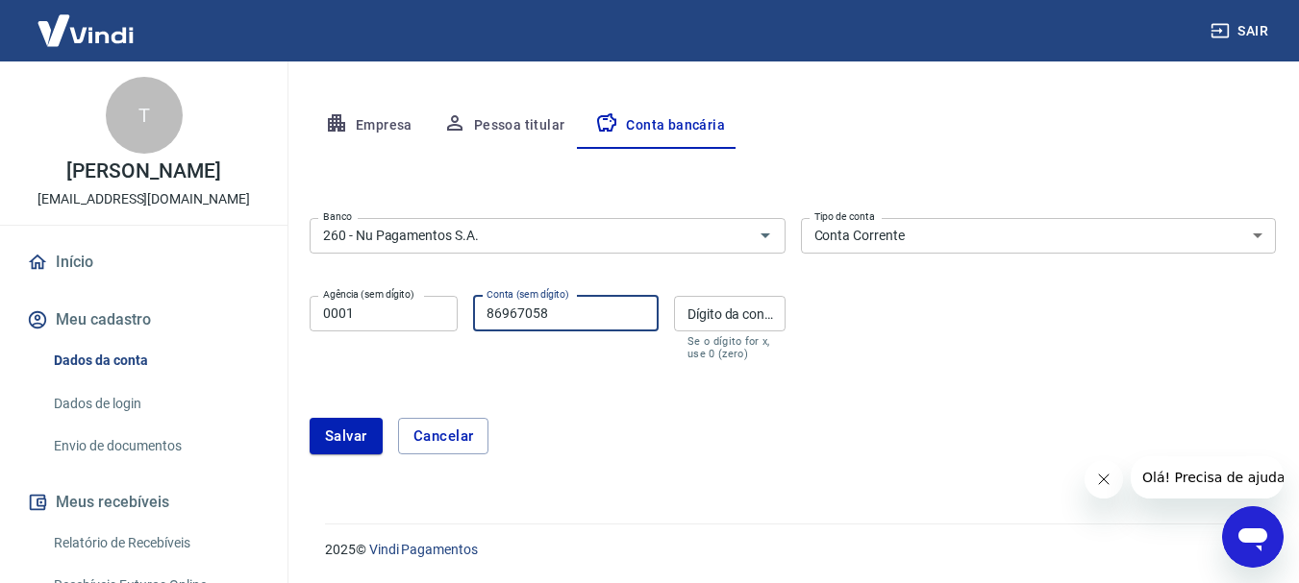
type input "86967058"
click at [731, 328] on input "Dígito da conta" at bounding box center [730, 314] width 112 height 36
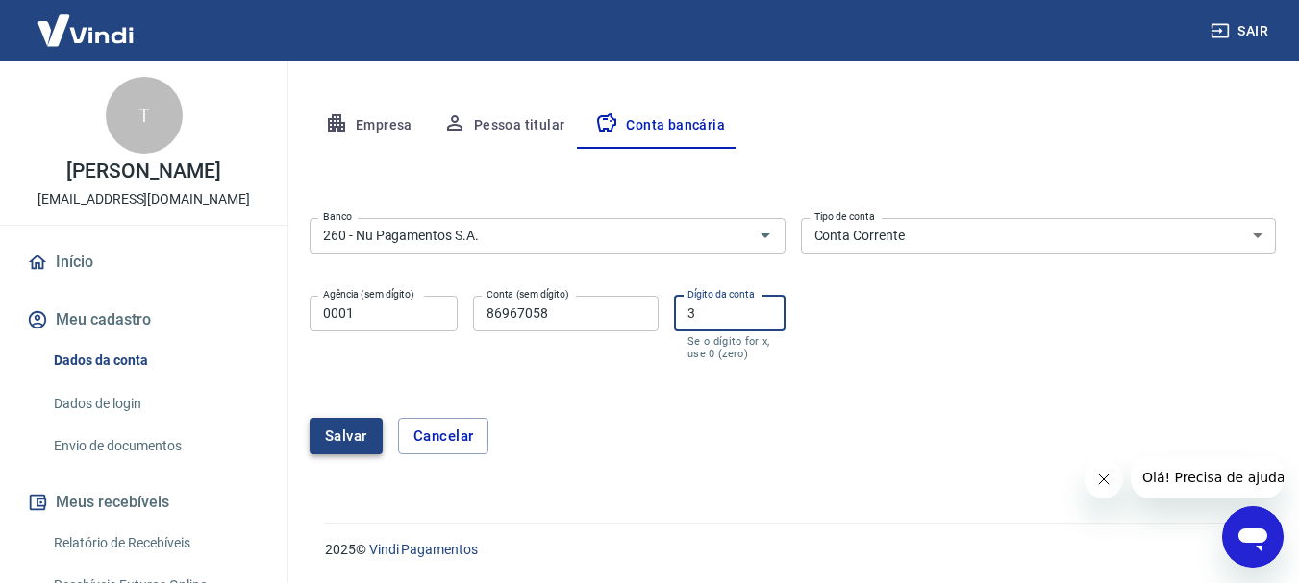
type input "3"
click at [369, 437] on button "Salvar" at bounding box center [346, 436] width 73 height 37
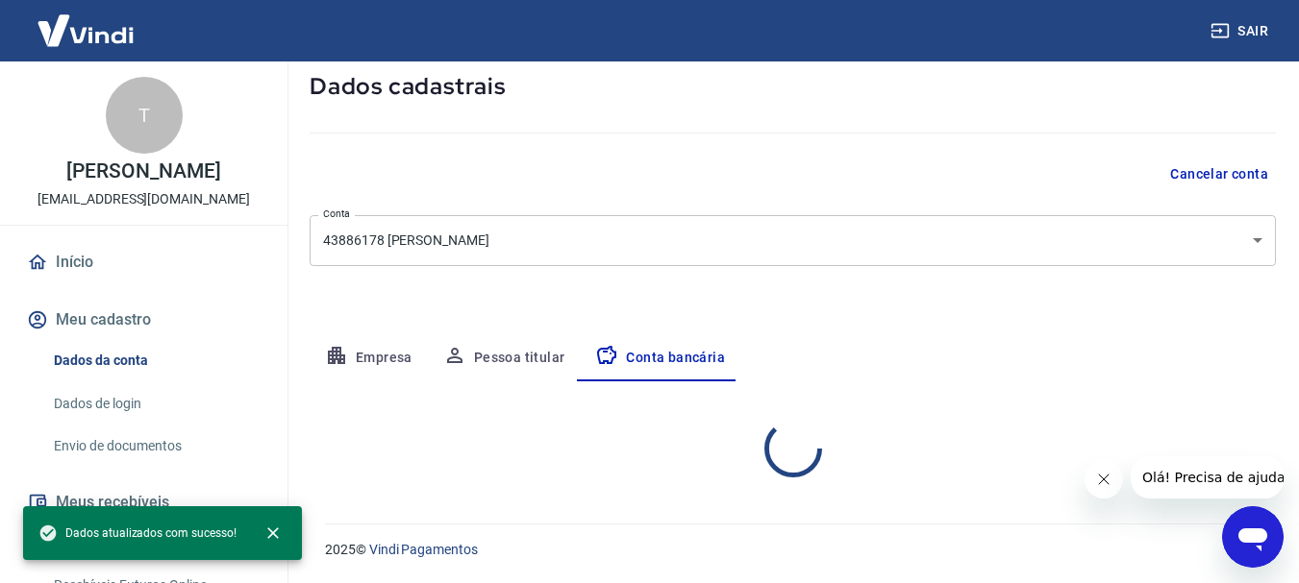
select select "1"
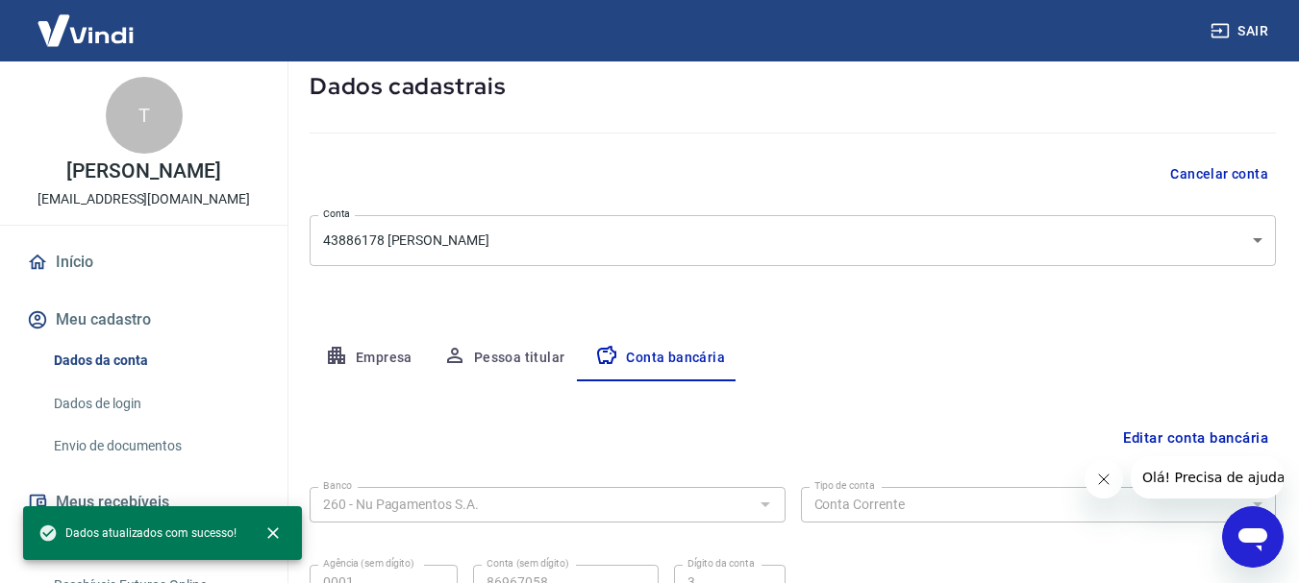
scroll to position [292, 0]
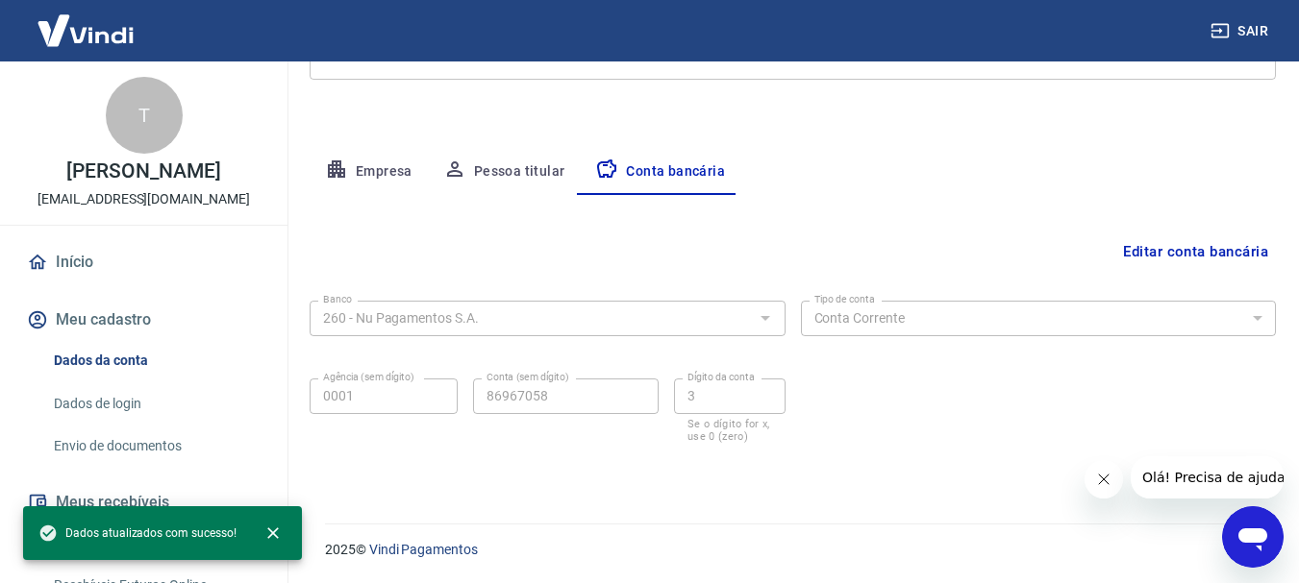
click at [151, 318] on button "Meu cadastro" at bounding box center [143, 320] width 241 height 42
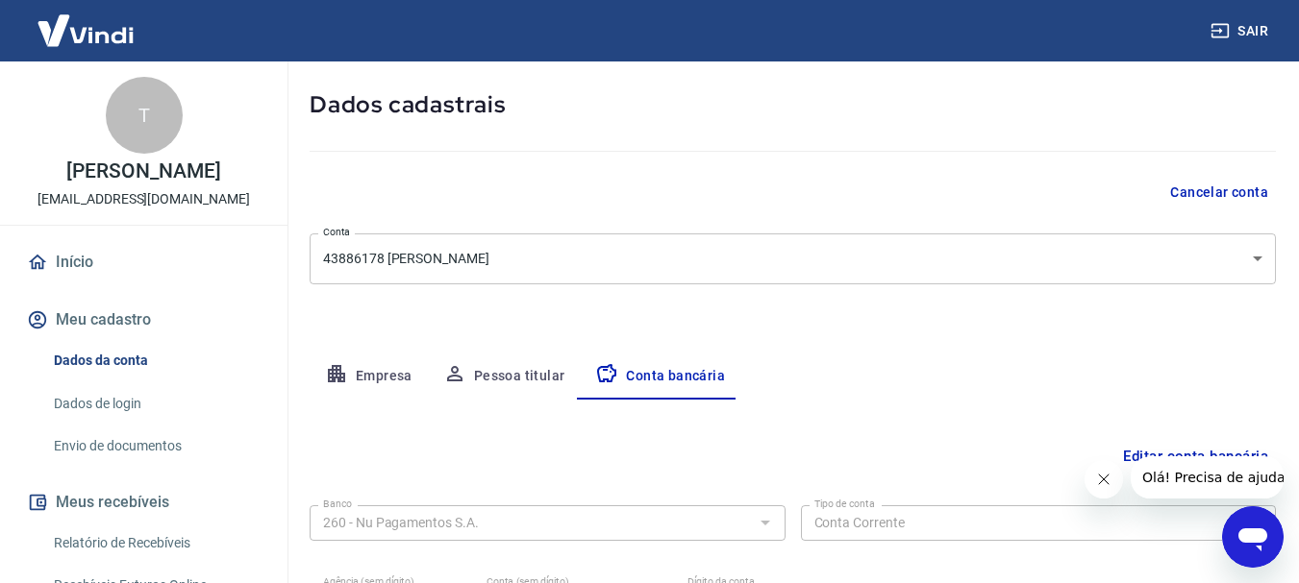
scroll to position [0, 0]
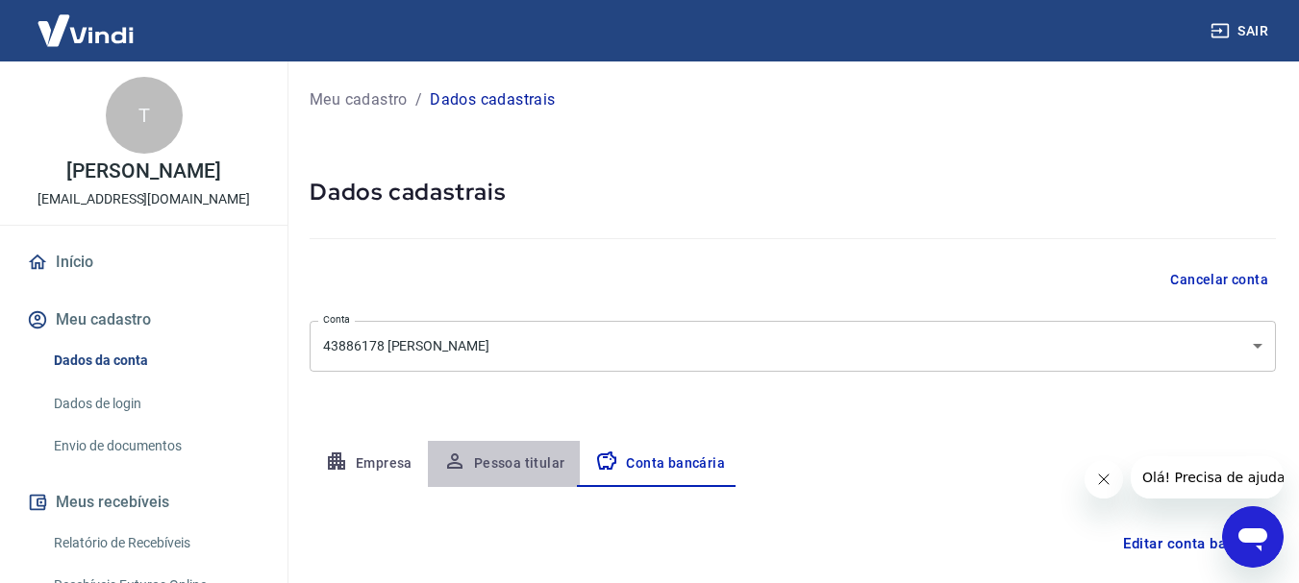
click at [520, 459] on button "Pessoa titular" at bounding box center [504, 464] width 153 height 46
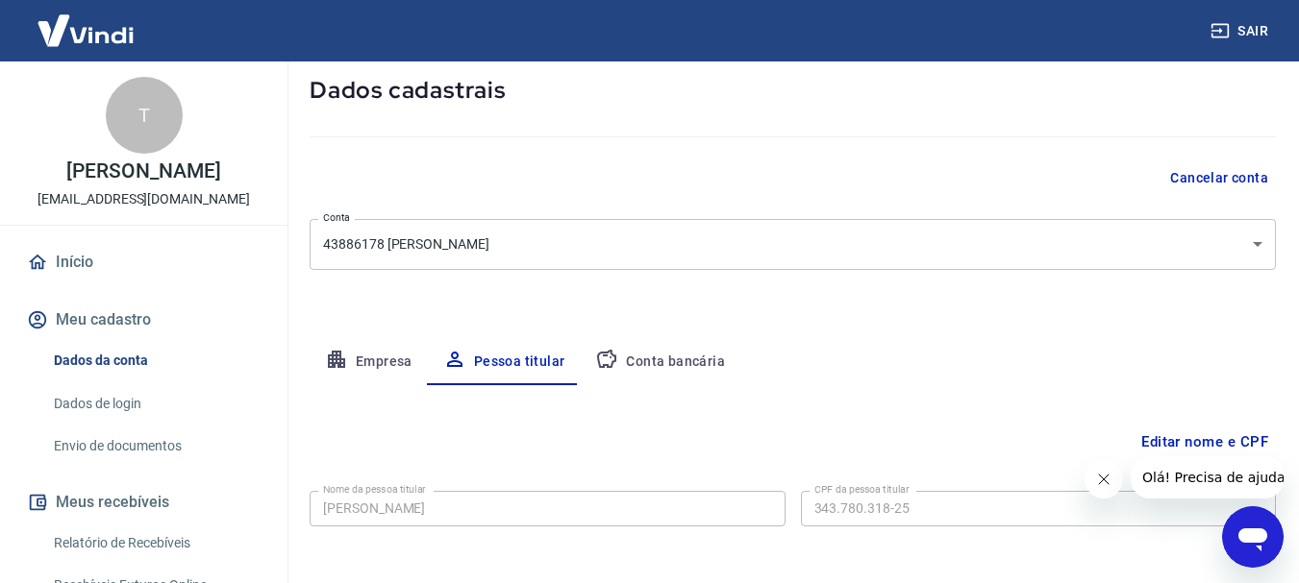
scroll to position [186, 0]
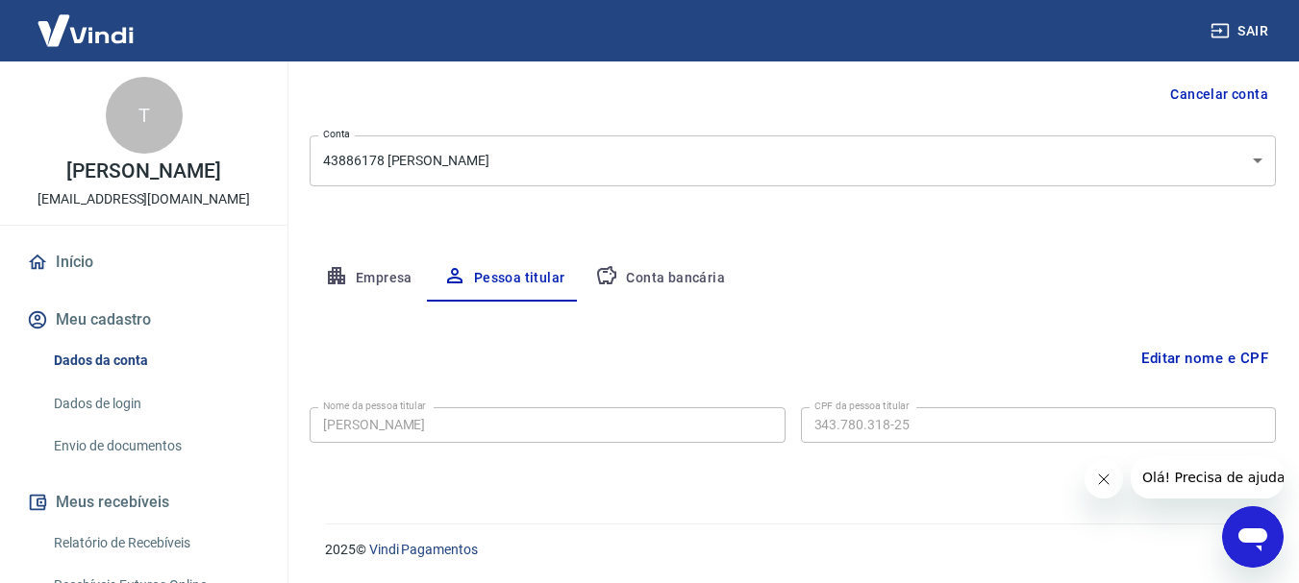
click at [369, 263] on button "Empresa" at bounding box center [369, 279] width 118 height 46
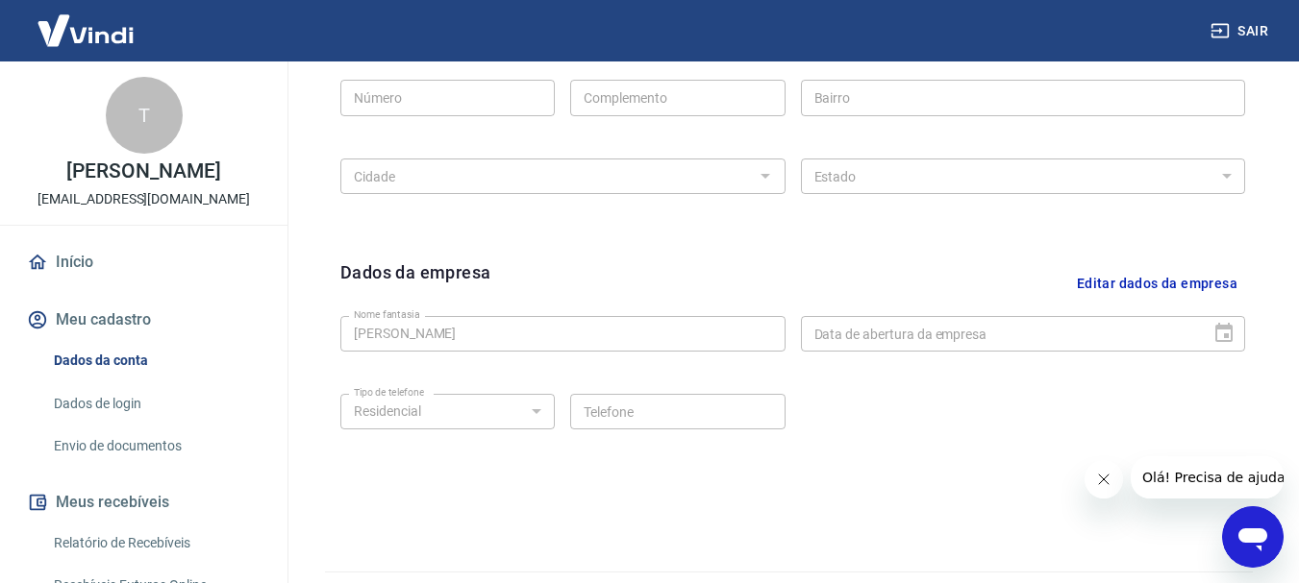
scroll to position [762, 0]
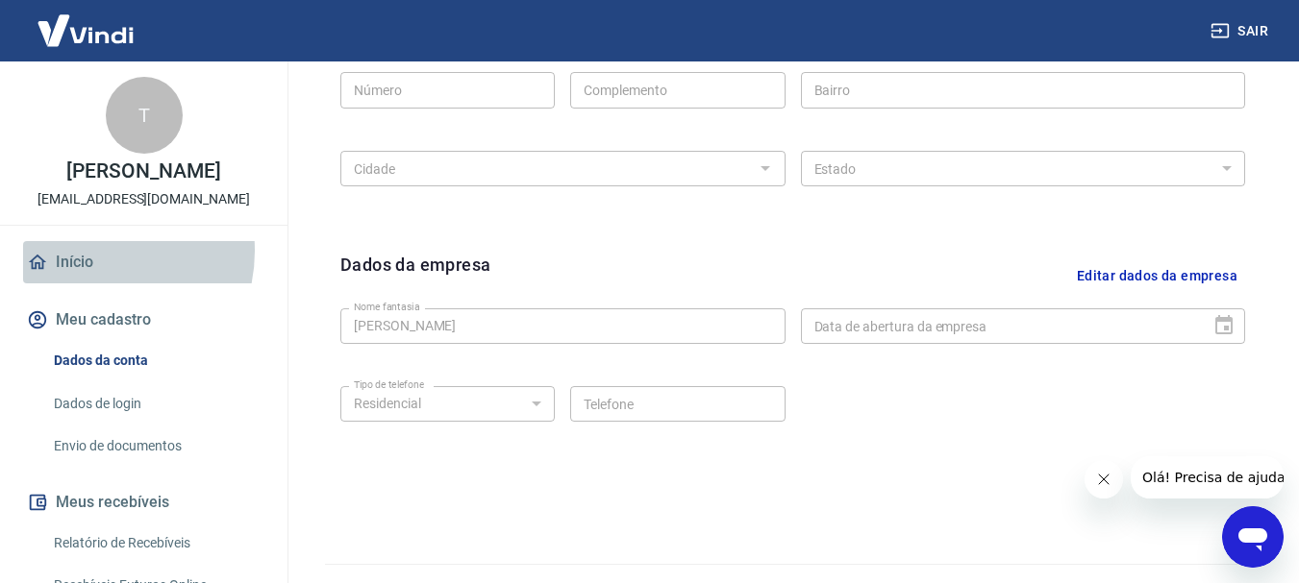
click at [89, 251] on link "Início" at bounding box center [143, 262] width 241 height 42
